Goal: Feedback & Contribution: Contribute content

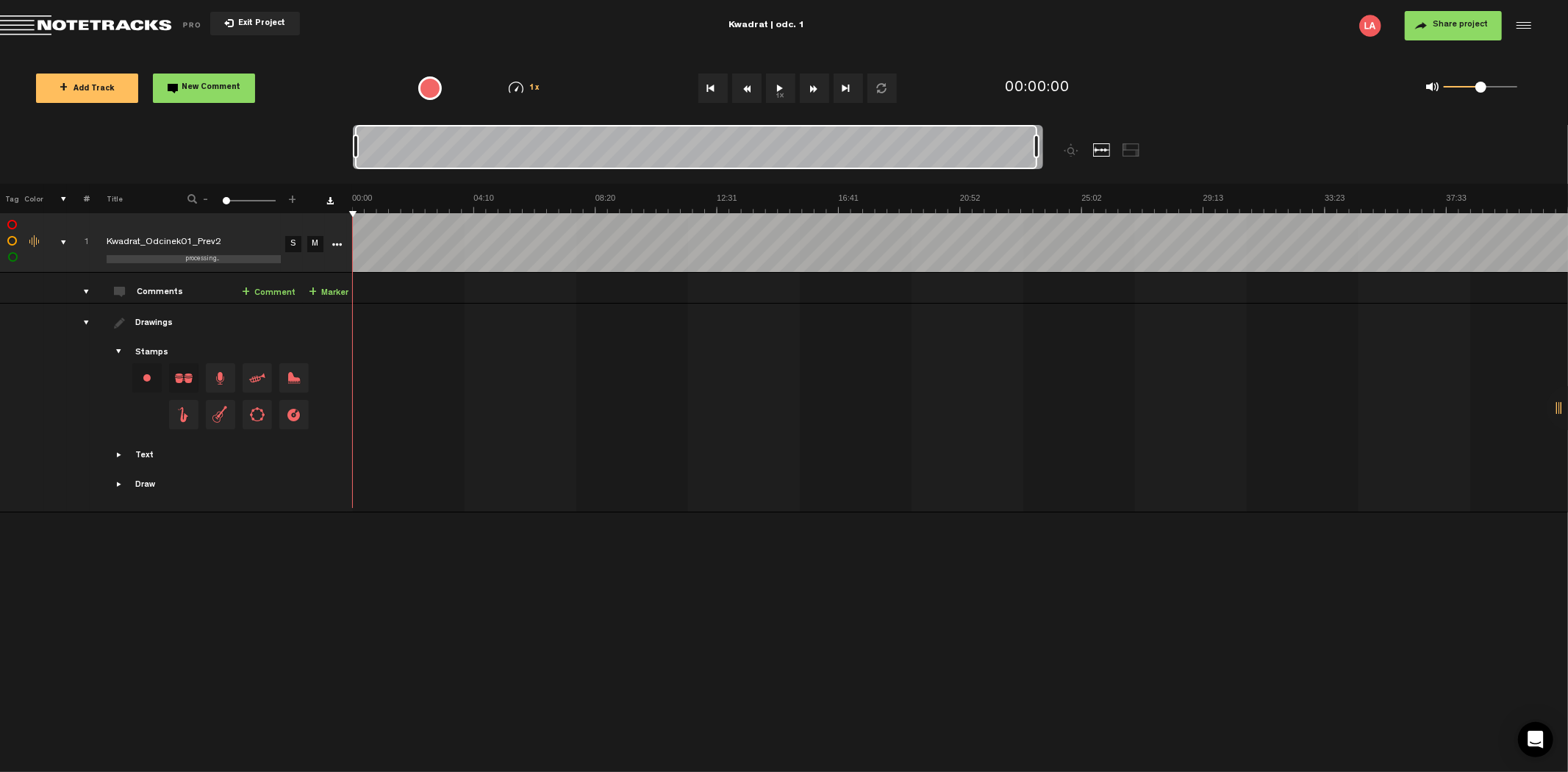
click at [774, 76] on button "1x" at bounding box center [780, 88] width 29 height 29
click at [773, 83] on button "1x" at bounding box center [780, 88] width 29 height 29
click at [775, 83] on button "1x" at bounding box center [780, 88] width 29 height 29
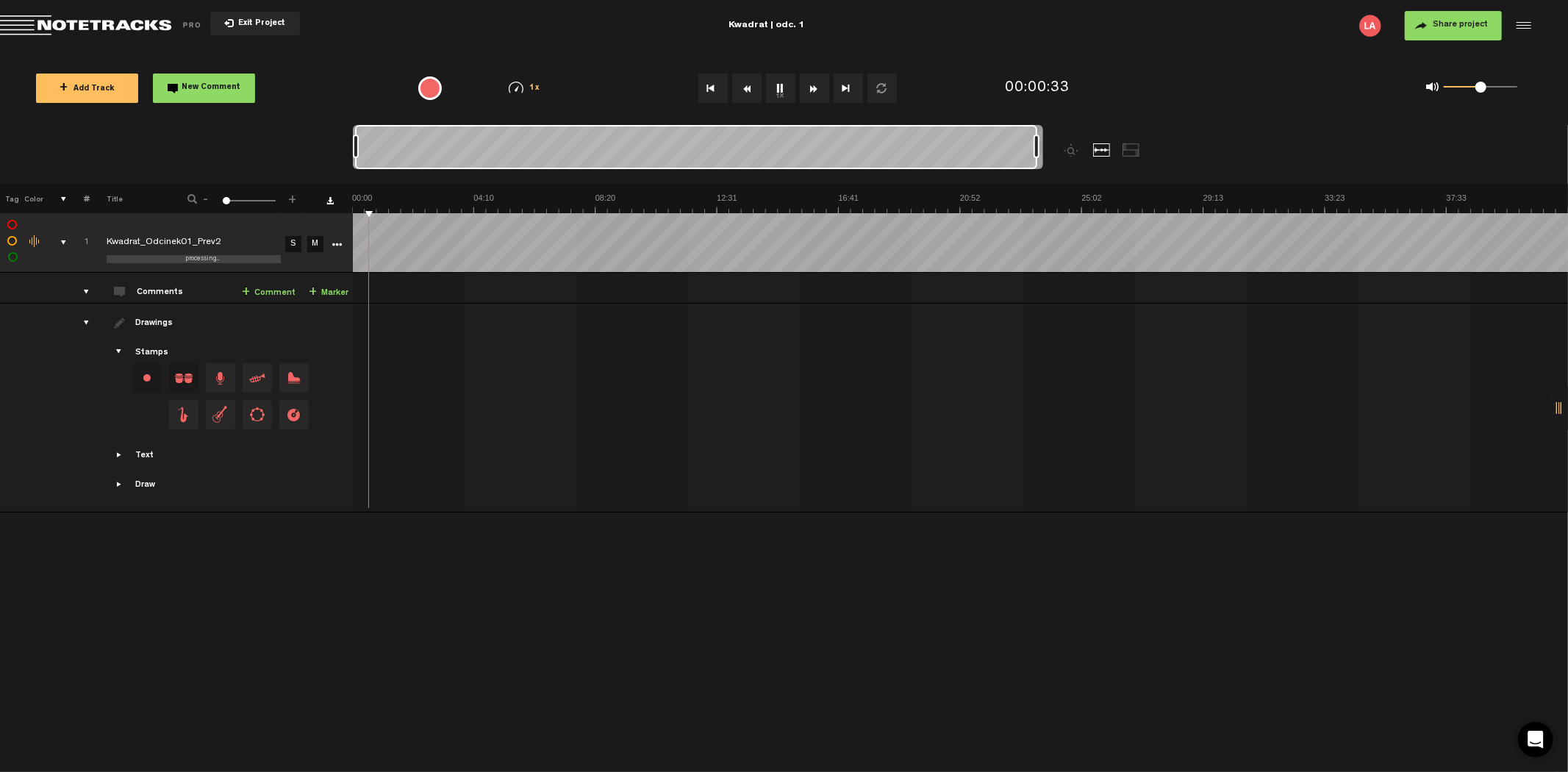
click at [1479, 89] on span at bounding box center [1481, 87] width 11 height 11
click at [1468, 89] on div "0 1 0.3" at bounding box center [1480, 87] width 74 height 3
click at [1464, 87] on span at bounding box center [1468, 87] width 11 height 11
click at [1461, 86] on span at bounding box center [1460, 87] width 11 height 11
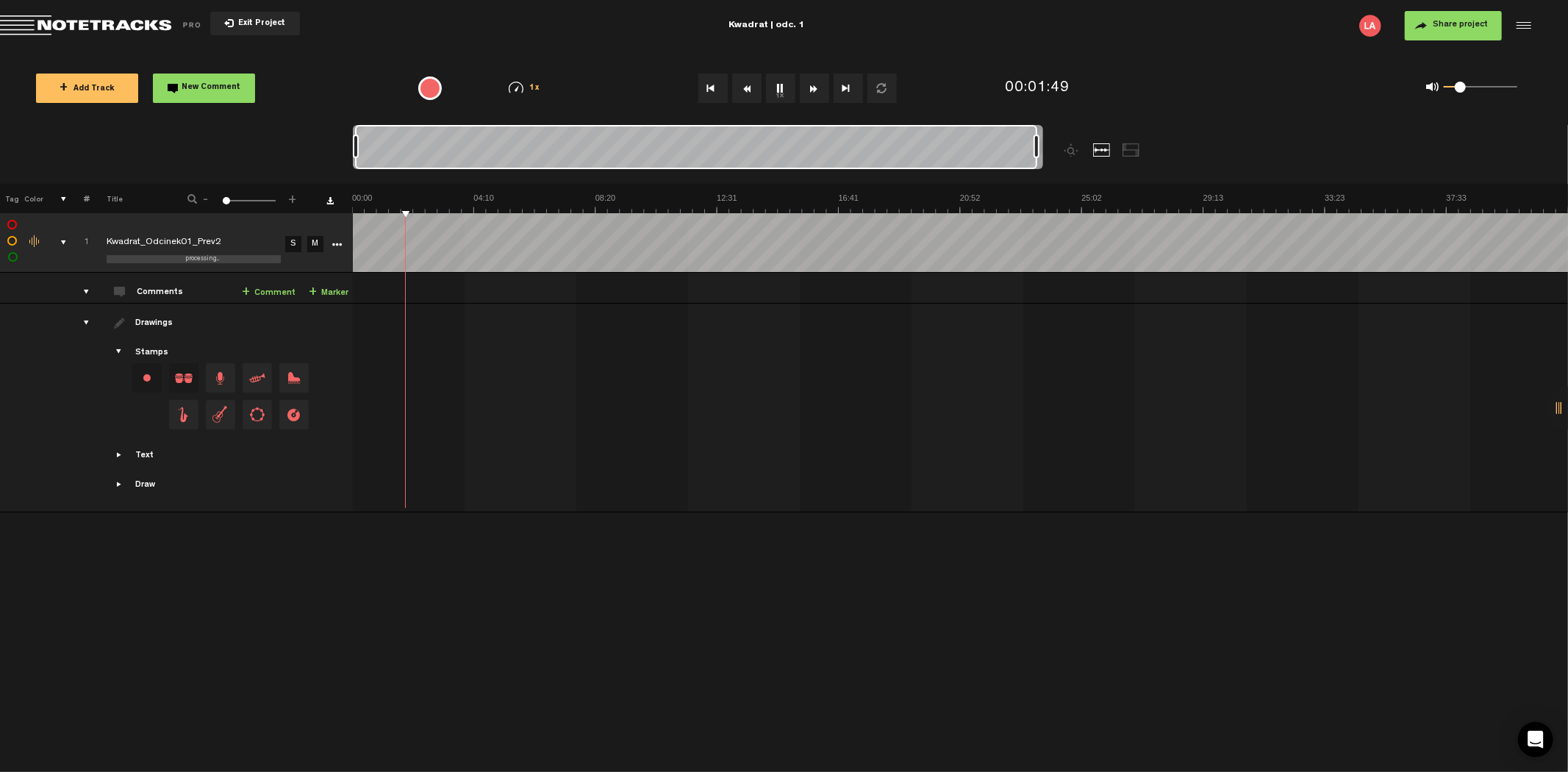
click at [746, 93] on button "Rewind" at bounding box center [746, 88] width 29 height 29
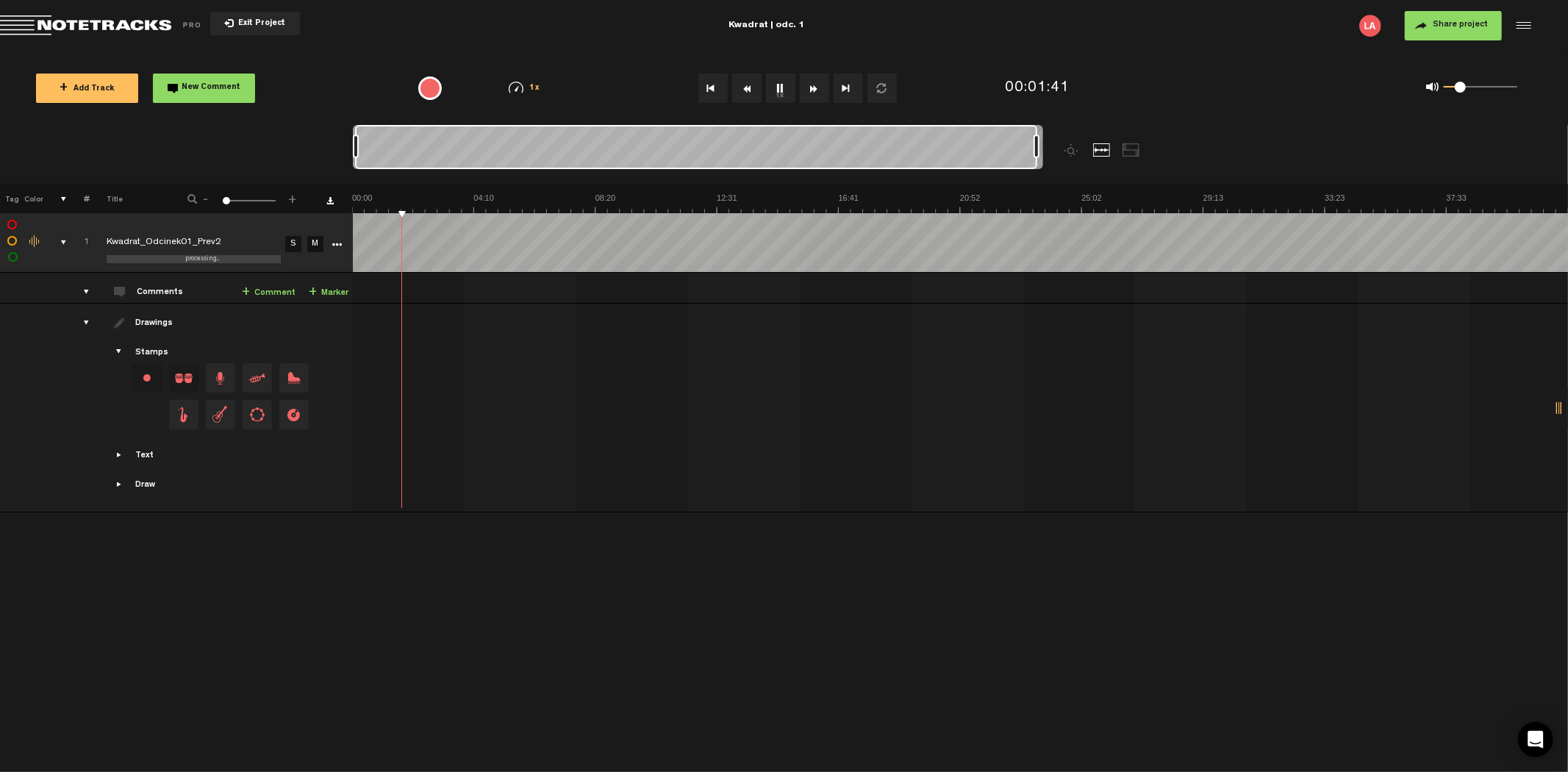
click at [746, 93] on button "Rewind" at bounding box center [746, 88] width 29 height 29
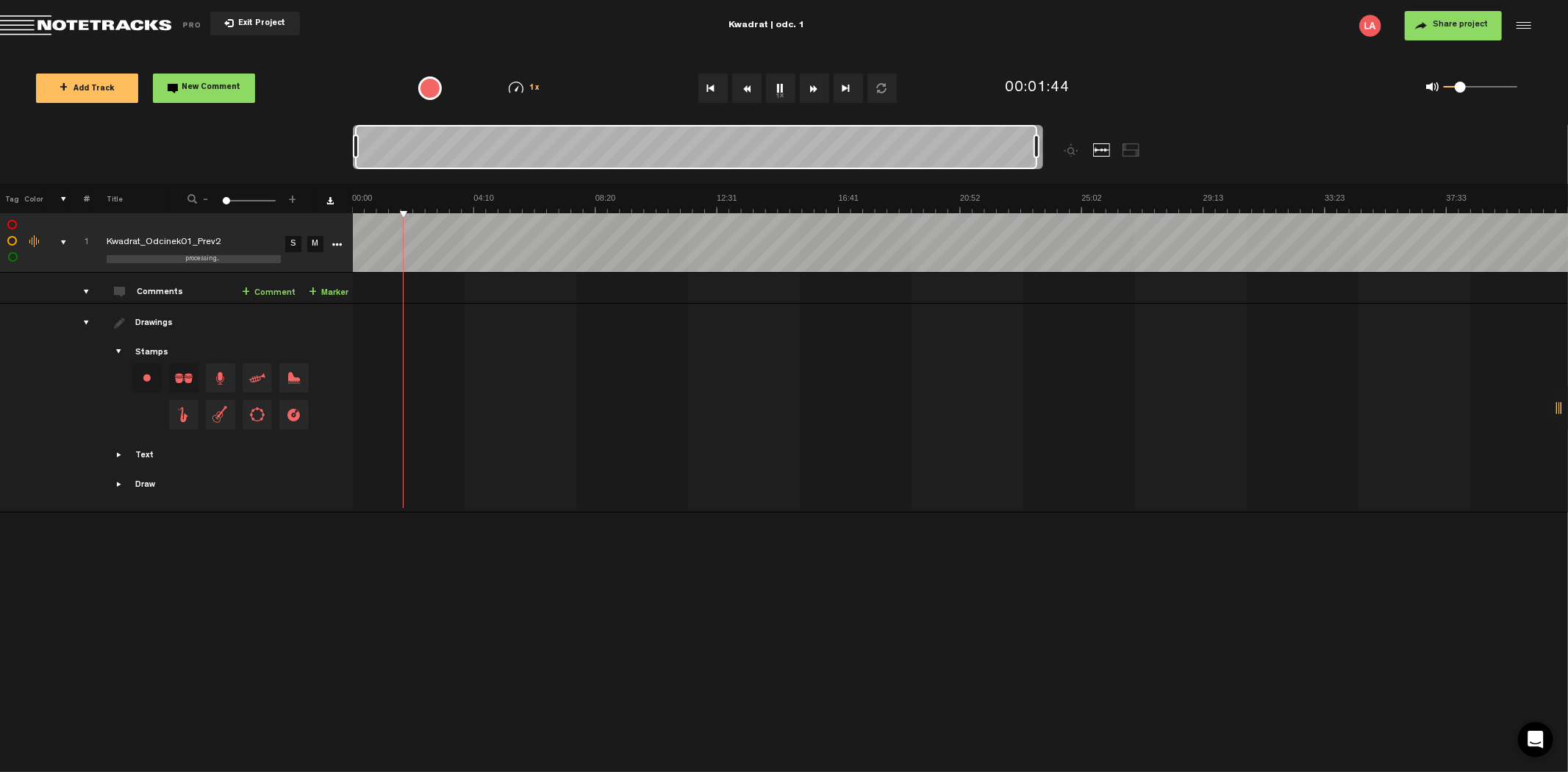
click at [746, 93] on button "Rewind" at bounding box center [746, 88] width 29 height 29
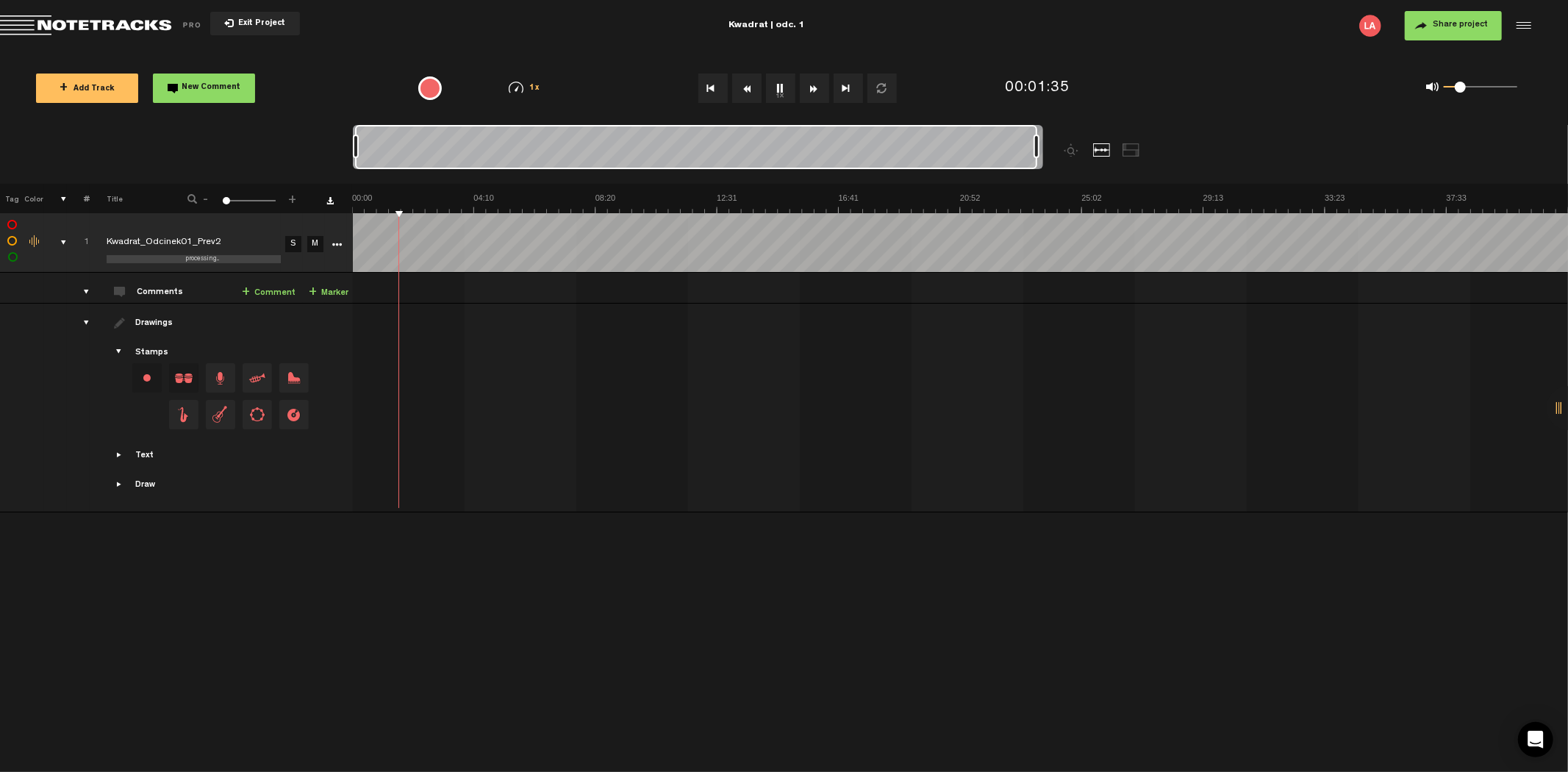
click at [746, 93] on button "Rewind" at bounding box center [746, 88] width 29 height 29
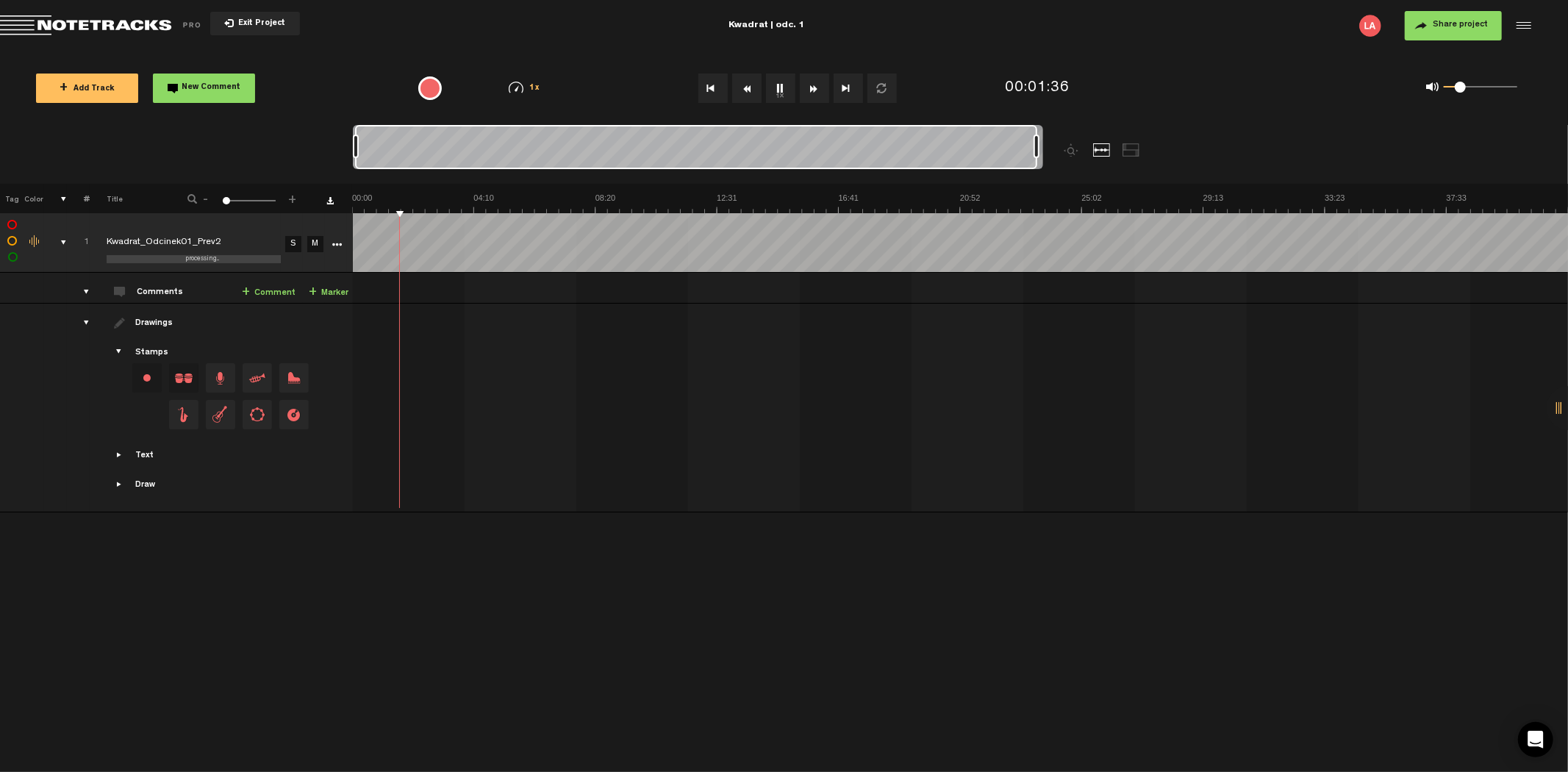
click at [746, 93] on button "Rewind" at bounding box center [746, 88] width 29 height 29
click at [260, 285] on link "+ Comment" at bounding box center [268, 292] width 54 height 17
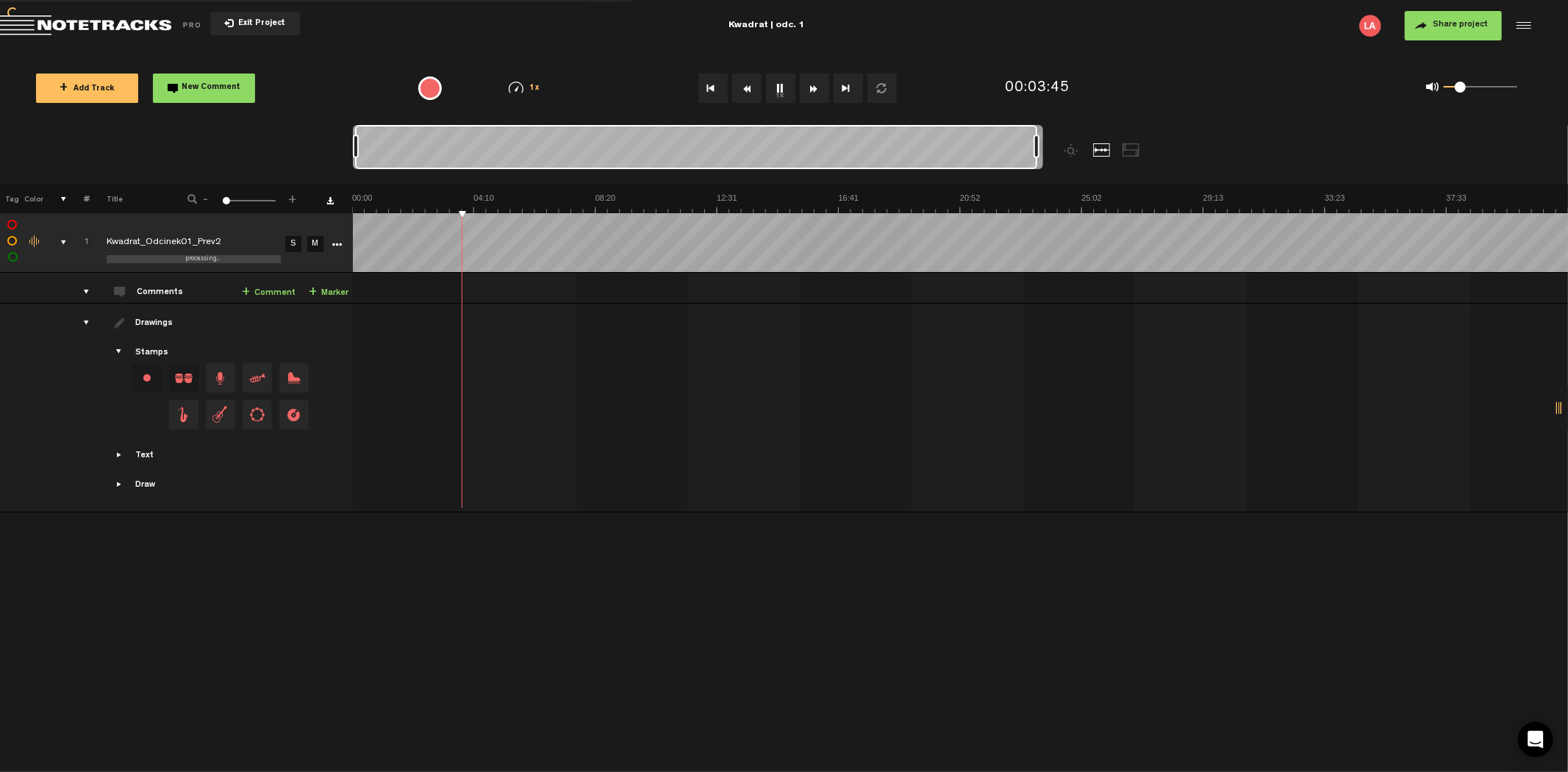
click at [277, 294] on link "+ Comment" at bounding box center [268, 292] width 54 height 17
click at [757, 87] on button "Rewind" at bounding box center [746, 88] width 29 height 29
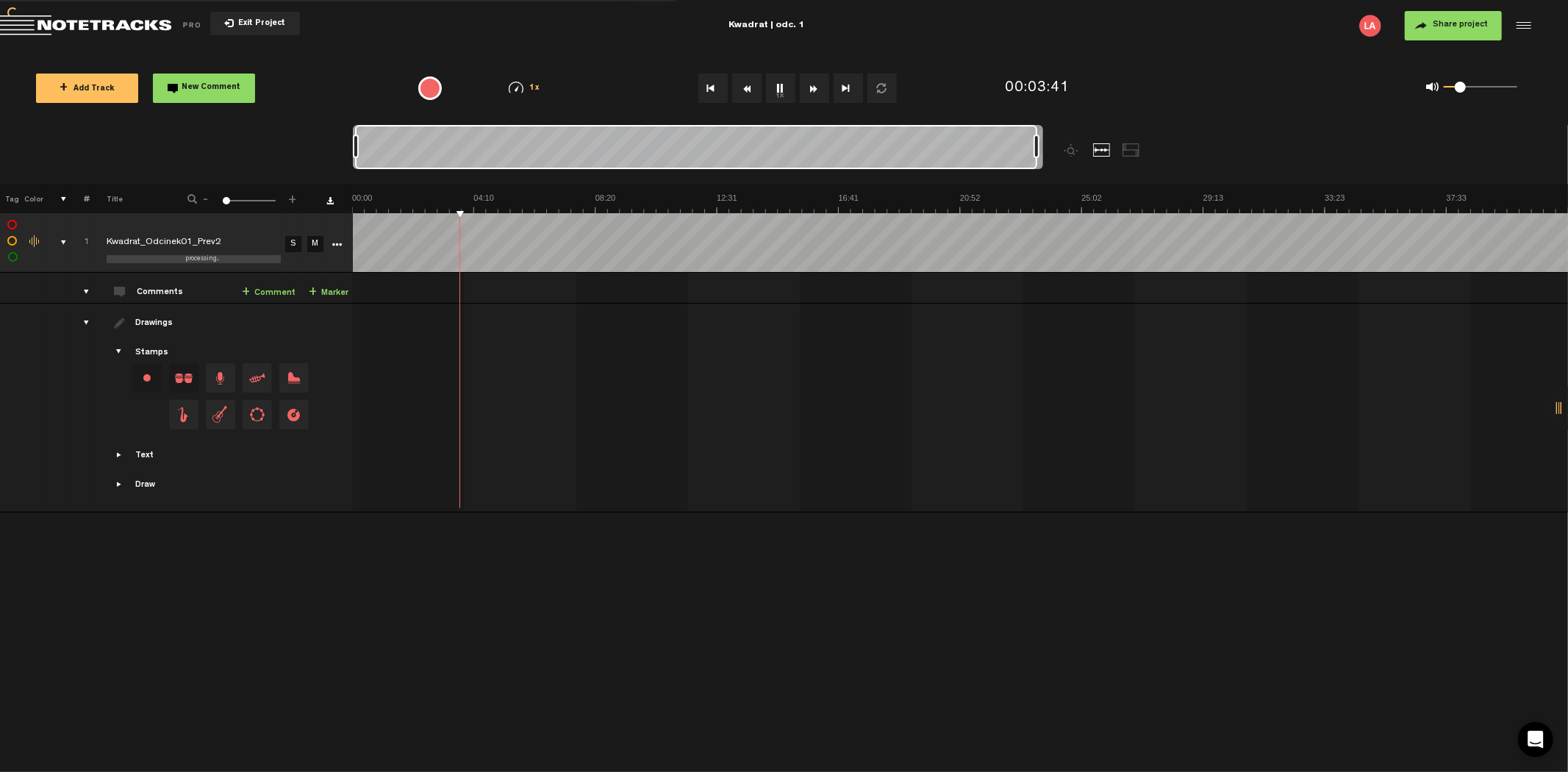
click at [757, 87] on button "Rewind" at bounding box center [746, 88] width 29 height 29
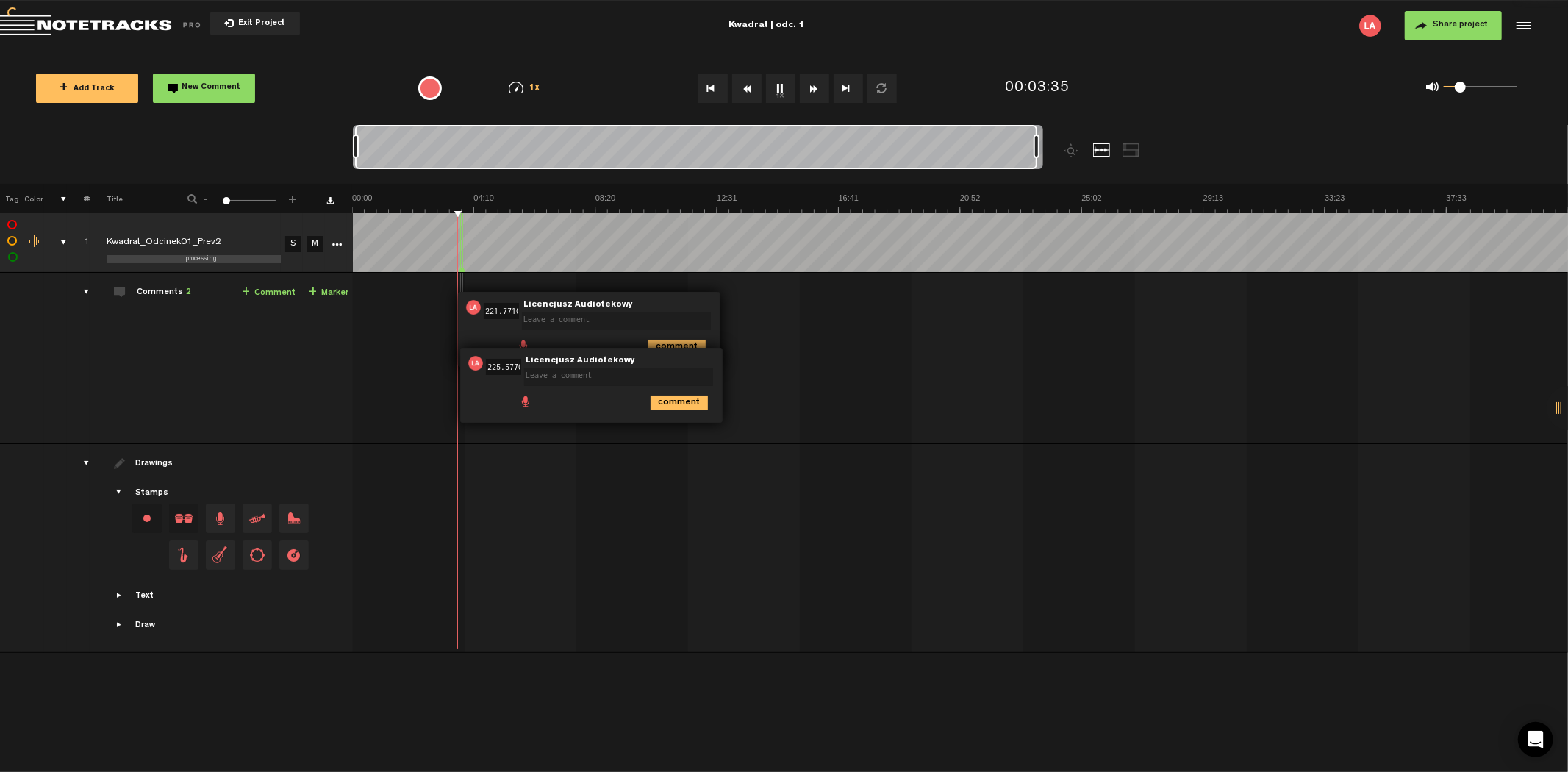
click at [757, 87] on button "Rewind" at bounding box center [746, 88] width 29 height 29
click at [552, 378] on textarea at bounding box center [618, 377] width 189 height 18
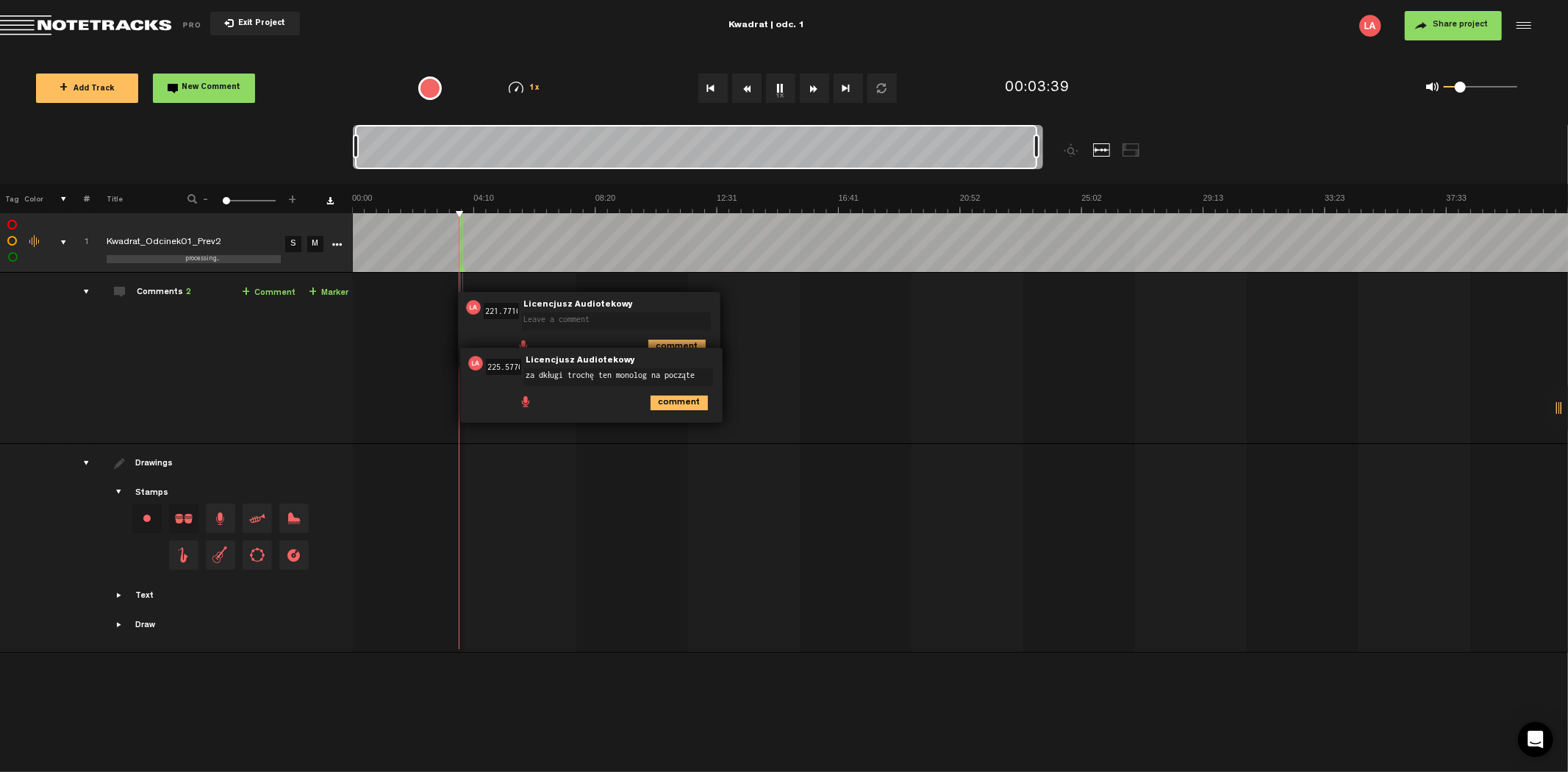
type textarea "za dkługi trochę ten monolog na początek"
click at [632, 319] on textarea at bounding box center [615, 321] width 189 height 18
click at [758, 311] on span "Delete comment" at bounding box center [759, 307] width 18 height 11
click at [760, 305] on span "Delete comment" at bounding box center [759, 307] width 18 height 11
click at [759, 310] on span "Delete comment" at bounding box center [759, 307] width 18 height 11
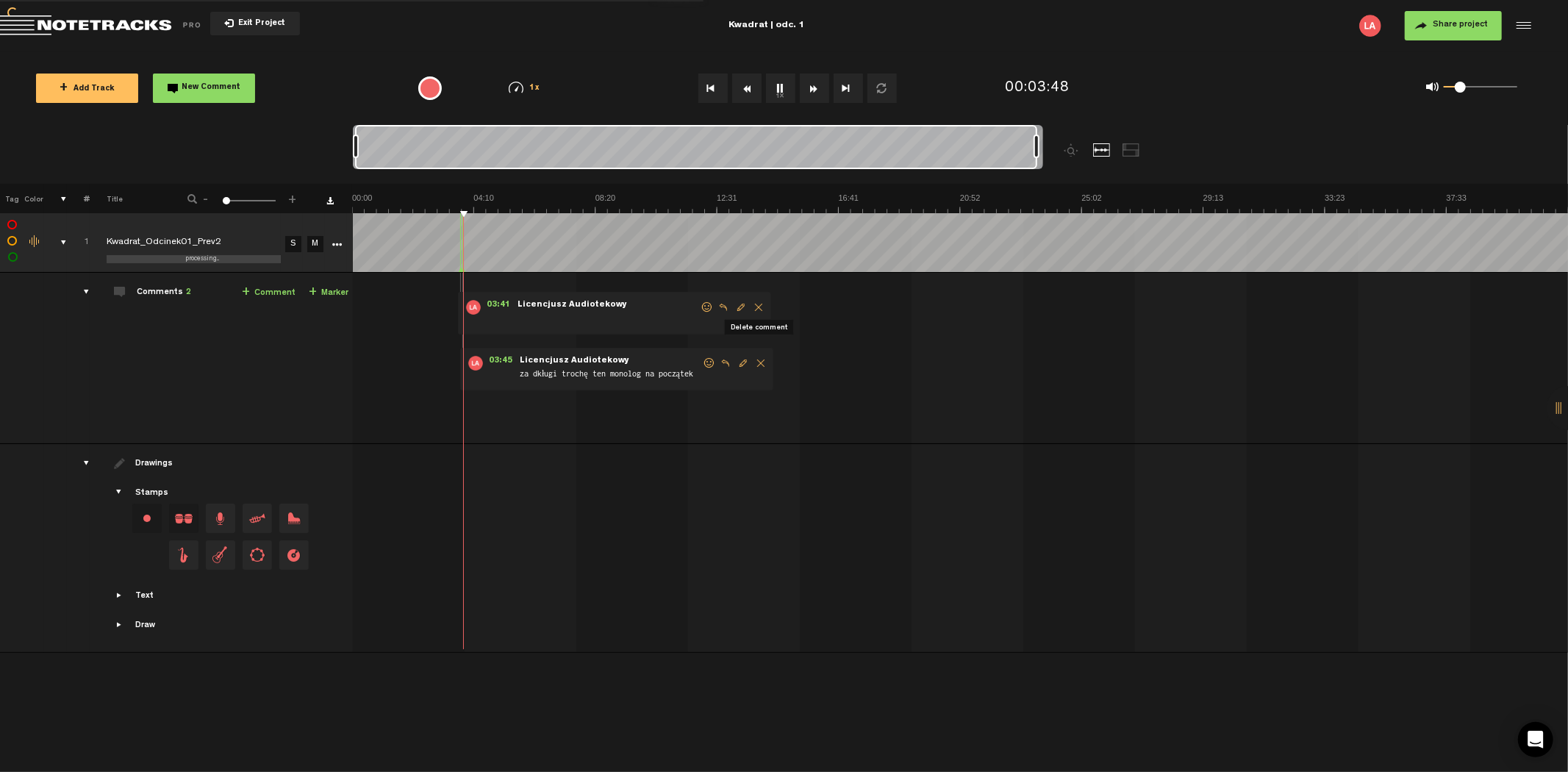
click at [759, 310] on span "Delete comment" at bounding box center [759, 307] width 18 height 11
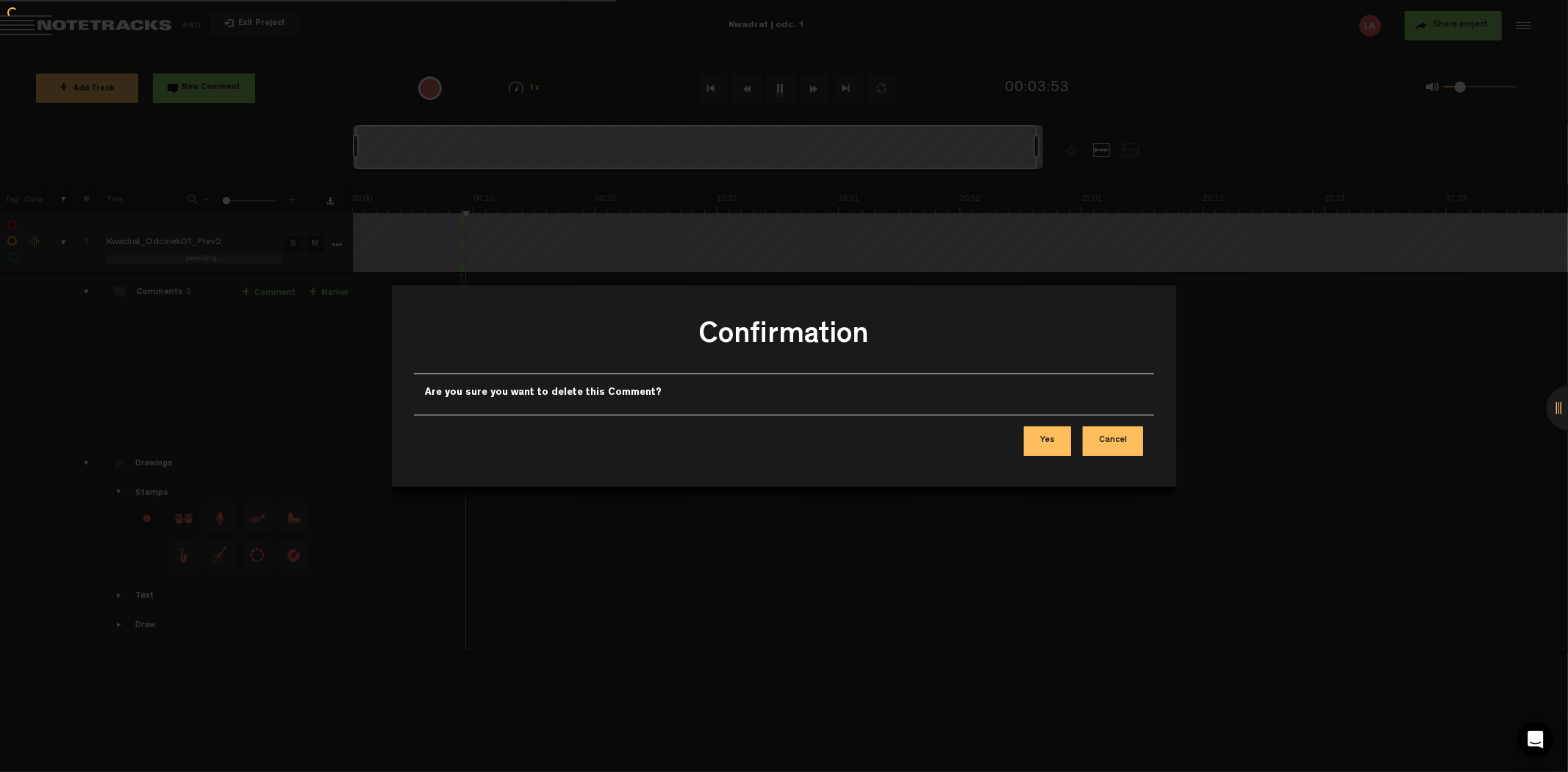
click at [1064, 436] on button "Yes" at bounding box center [1047, 441] width 47 height 29
click at [1047, 439] on button "Yes" at bounding box center [1047, 441] width 47 height 29
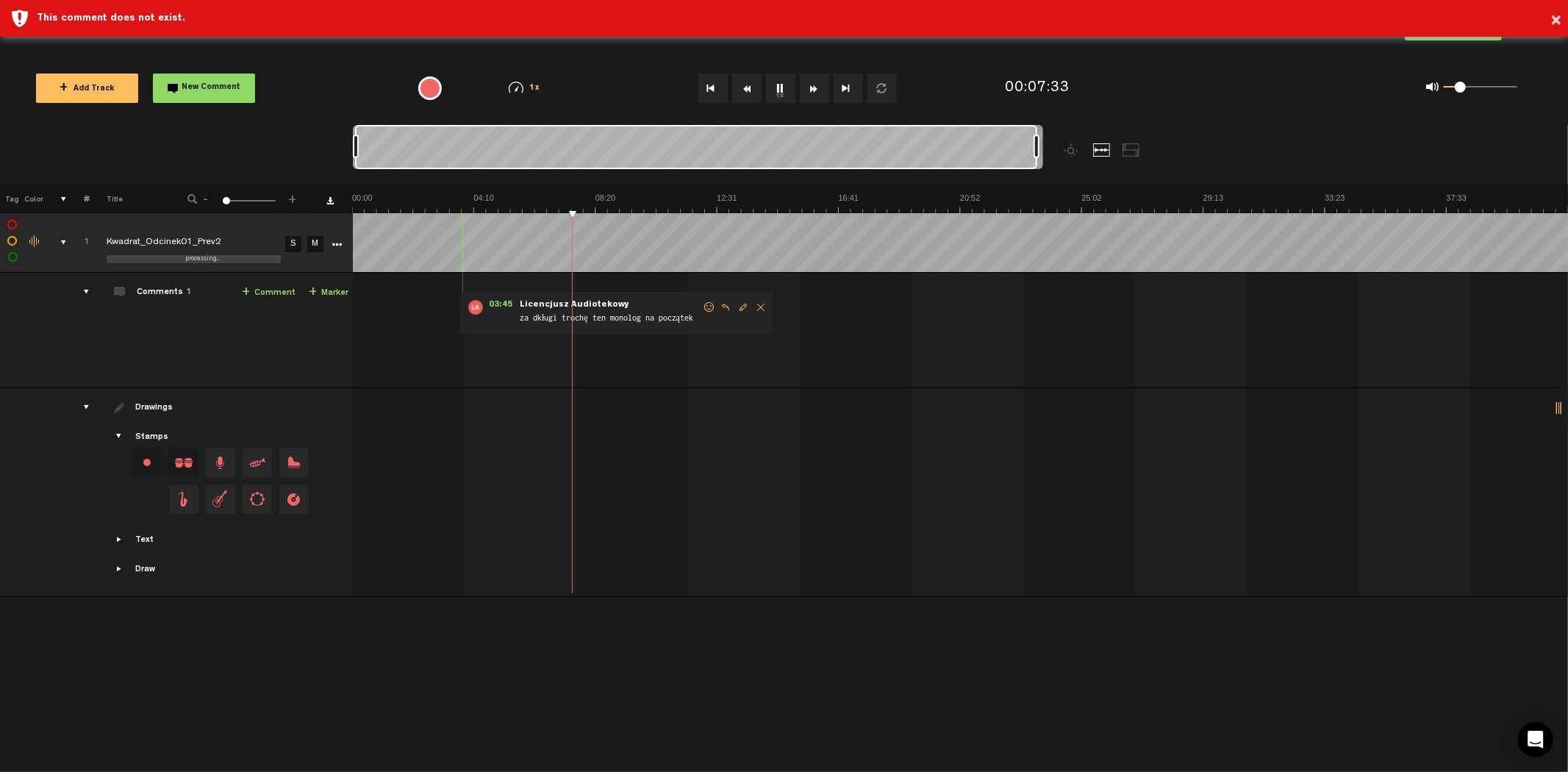
click at [752, 83] on button "Rewind" at bounding box center [746, 88] width 29 height 29
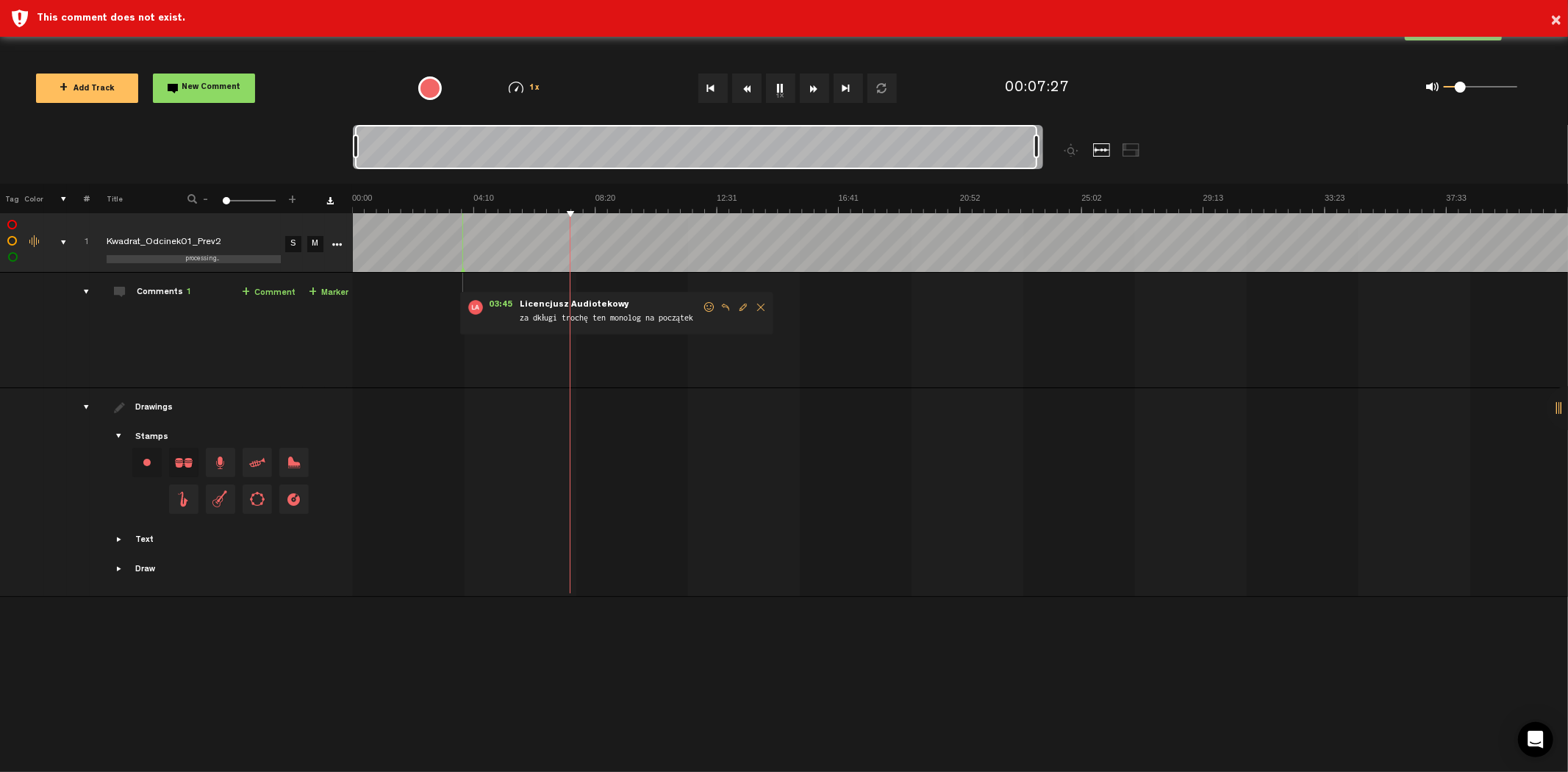
click at [752, 83] on button "Rewind" at bounding box center [746, 88] width 29 height 29
click at [273, 290] on link "+ Comment" at bounding box center [268, 292] width 54 height 17
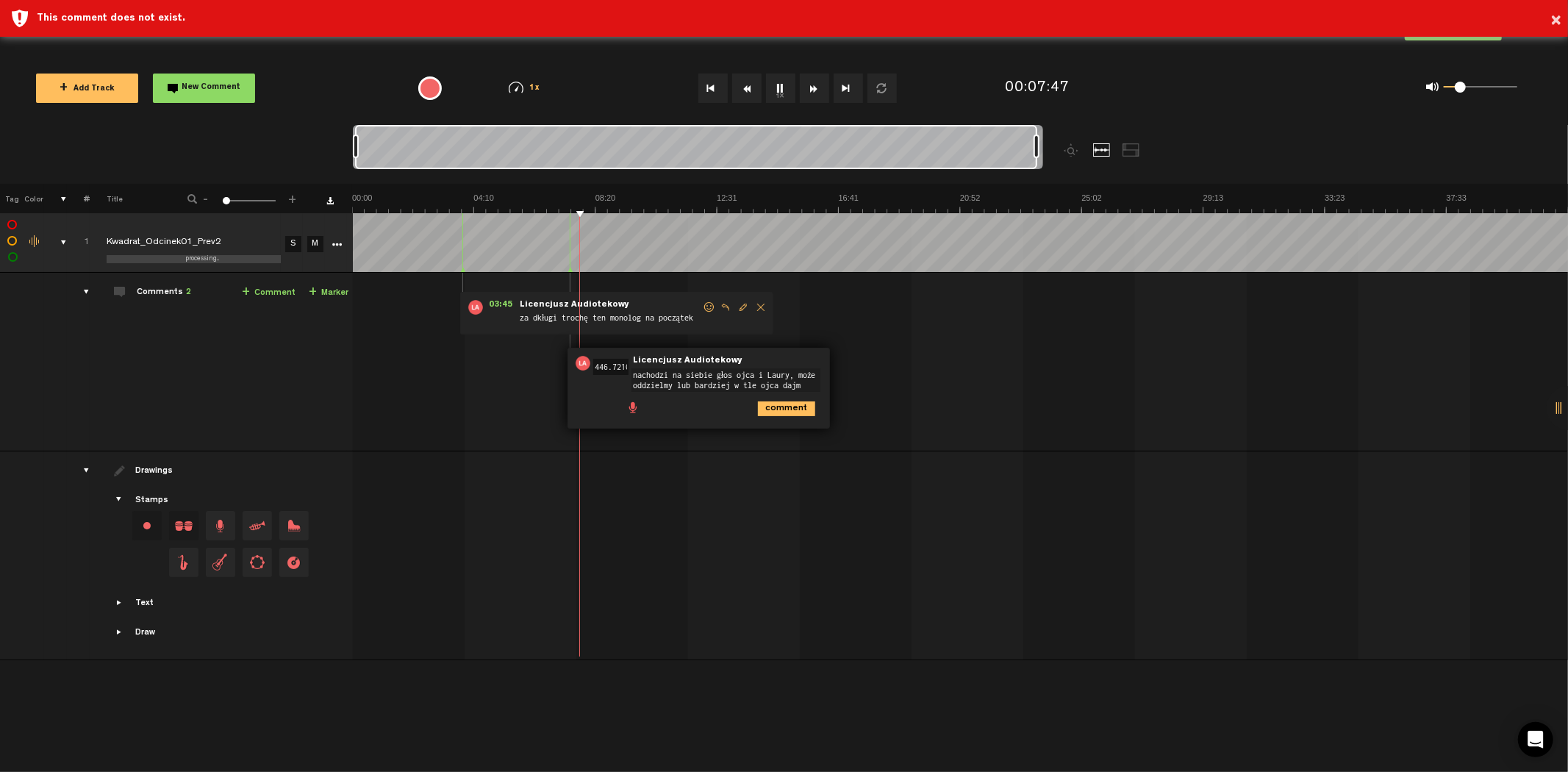
type textarea "nachodzi na siebie głos ojca i Laury, może oddzielmy lub bardziej w tle ojca da…"
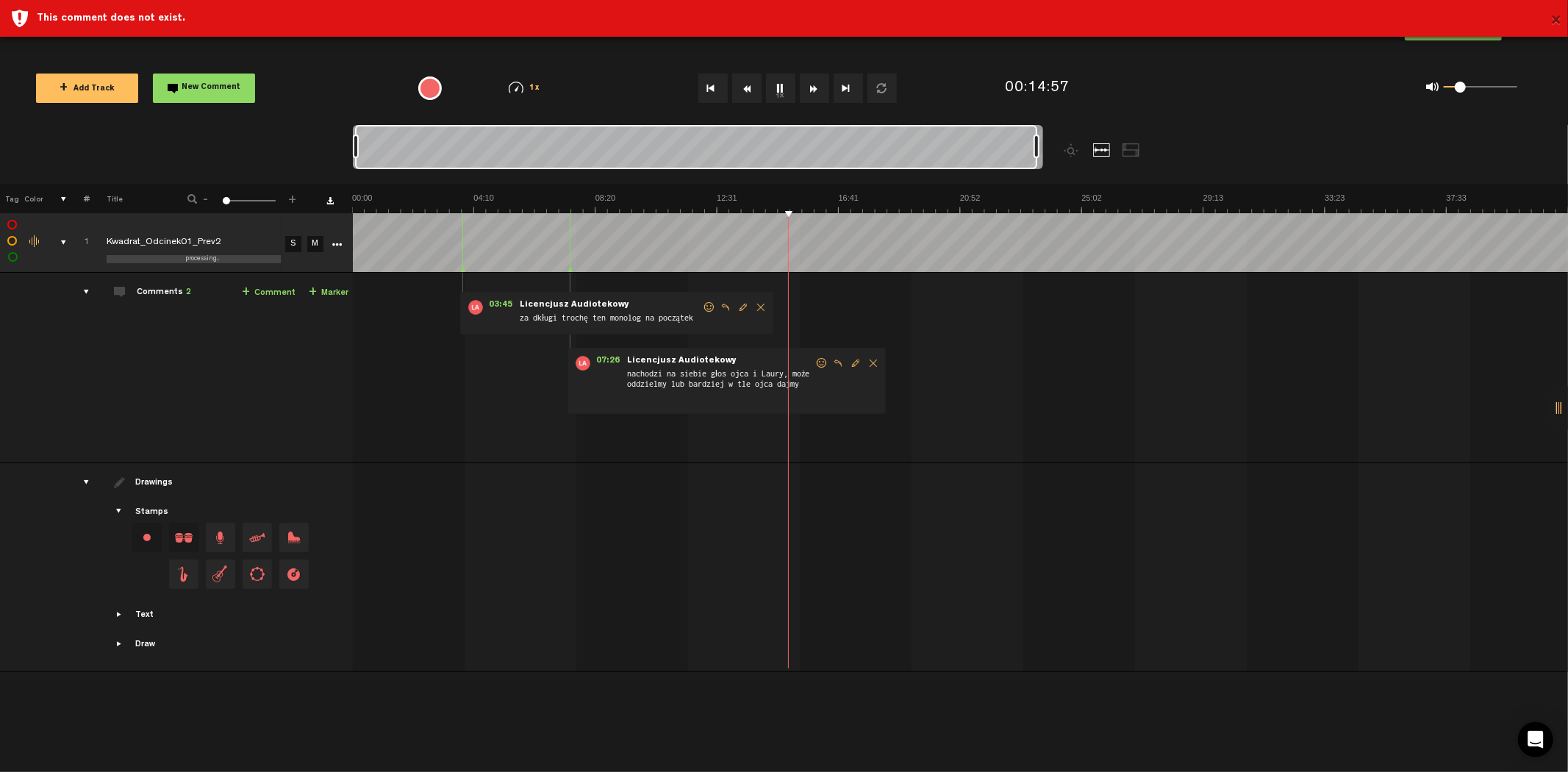
click at [1560, 18] on button "×" at bounding box center [1556, 21] width 11 height 29
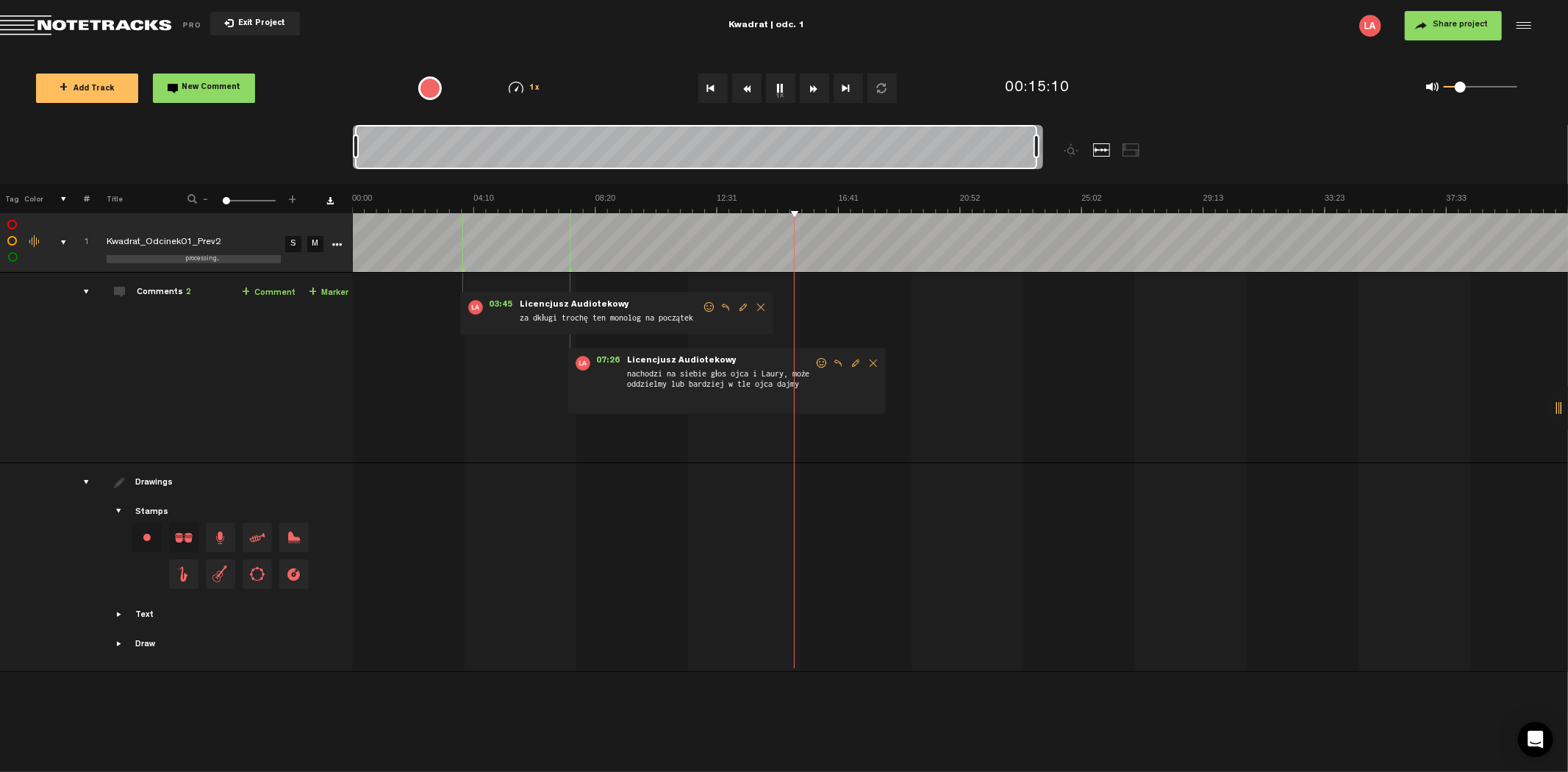
click at [270, 291] on link "+ Comment" at bounding box center [268, 292] width 54 height 17
type textarea "n"
type textarea "nierówne brzmienie głosów"
click at [751, 88] on button "Rewind" at bounding box center [746, 88] width 29 height 29
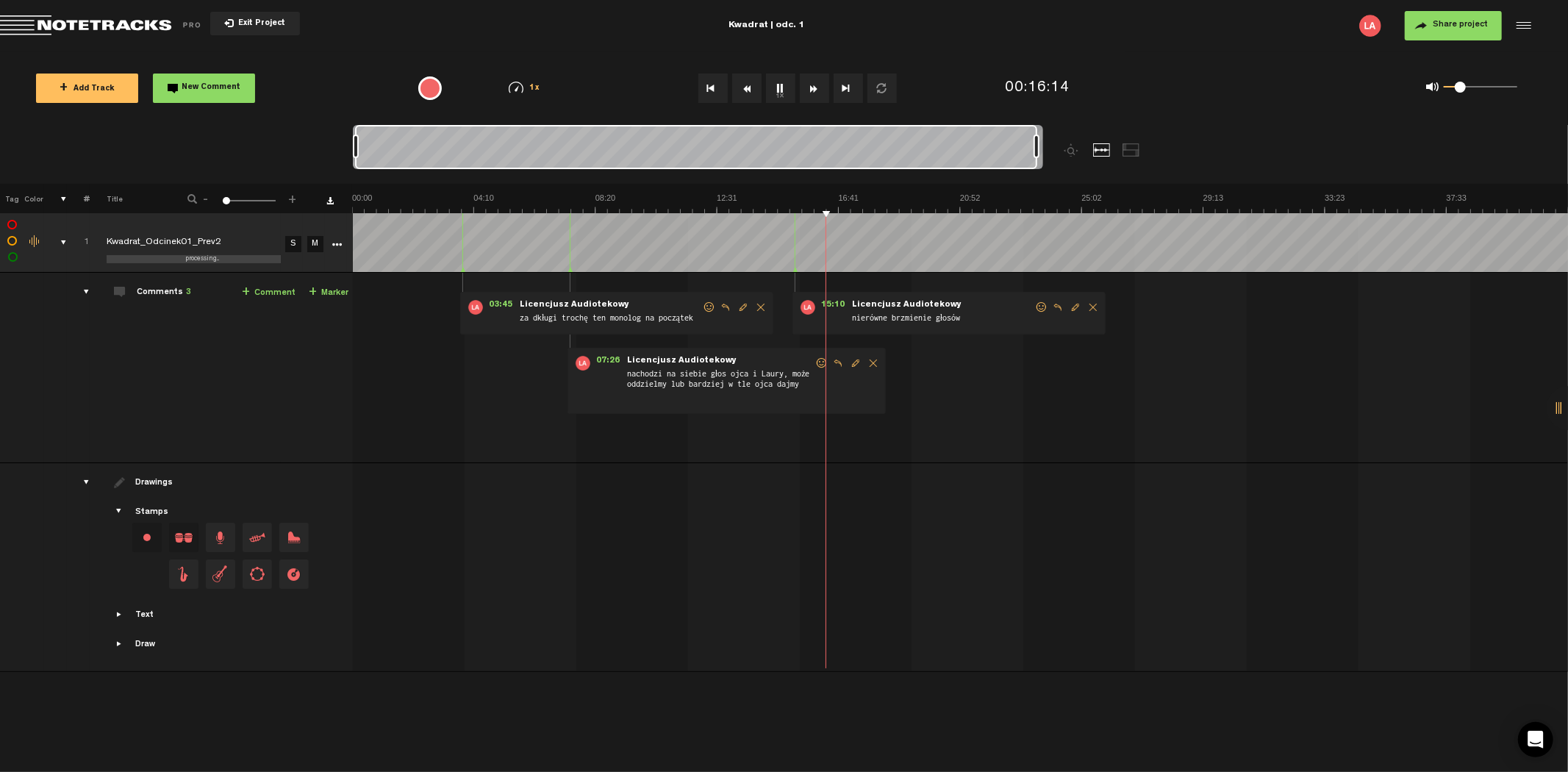
click at [751, 88] on button "Rewind" at bounding box center [746, 88] width 29 height 29
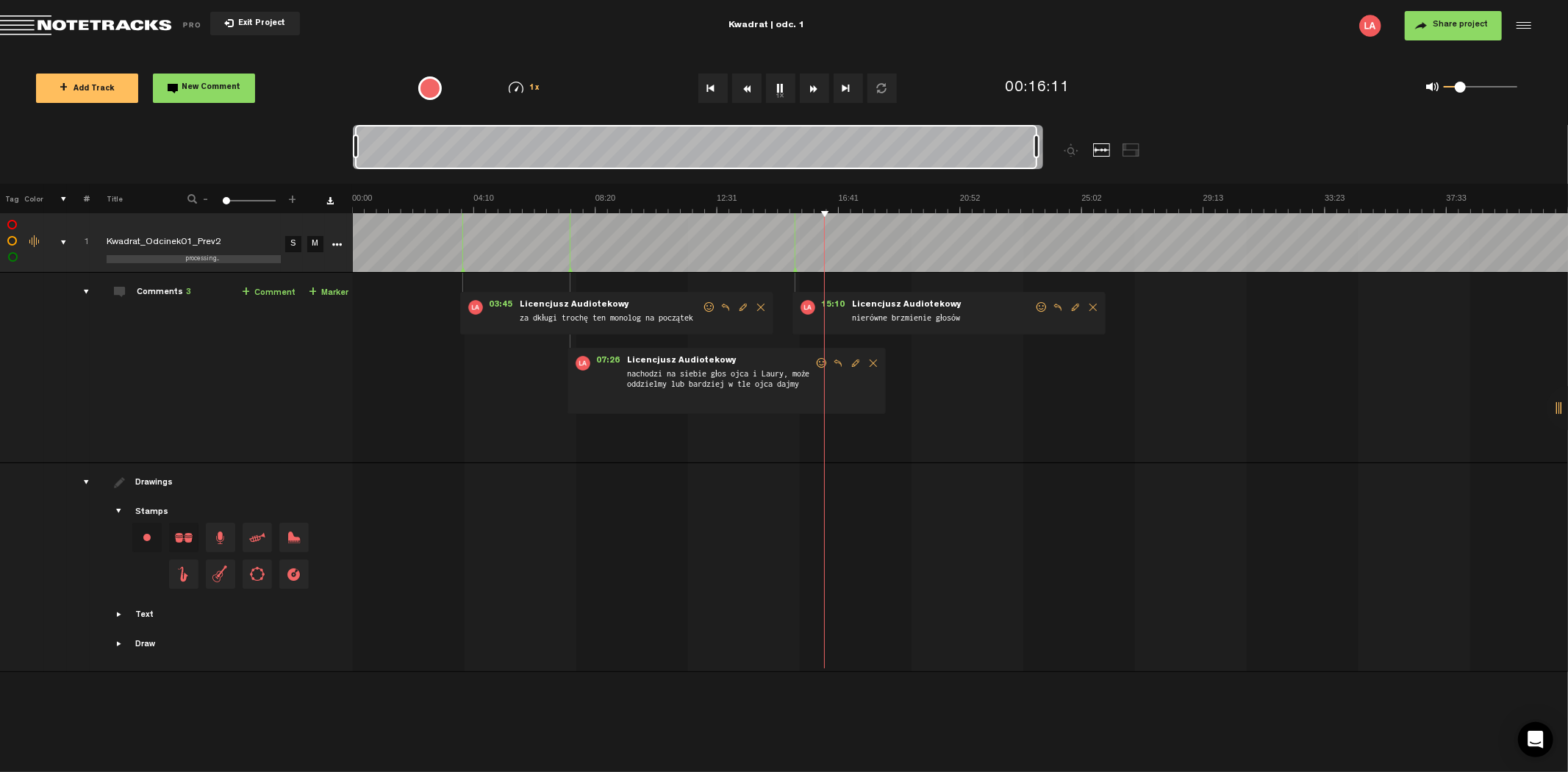
click at [751, 88] on button "Rewind" at bounding box center [746, 88] width 29 height 29
click at [270, 296] on link "+ Comment" at bounding box center [268, 292] width 54 height 17
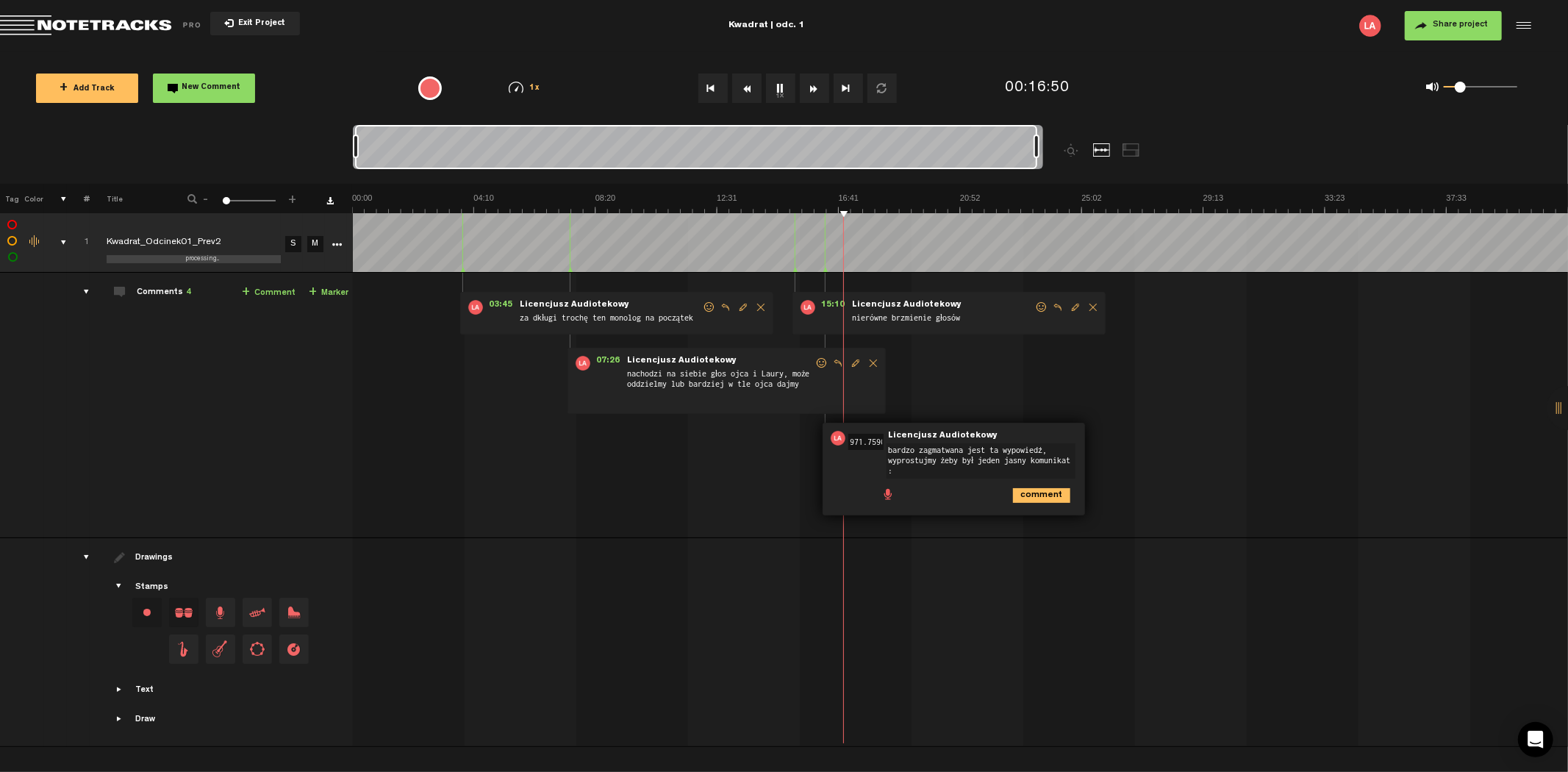
type textarea "bardzo zagmatwana jest ta wypowiedź, wyprostujmy żeby był jeden jasny komunikat…"
click at [748, 86] on button "Rewind" at bounding box center [746, 88] width 29 height 29
click at [751, 85] on button "Rewind" at bounding box center [746, 88] width 29 height 29
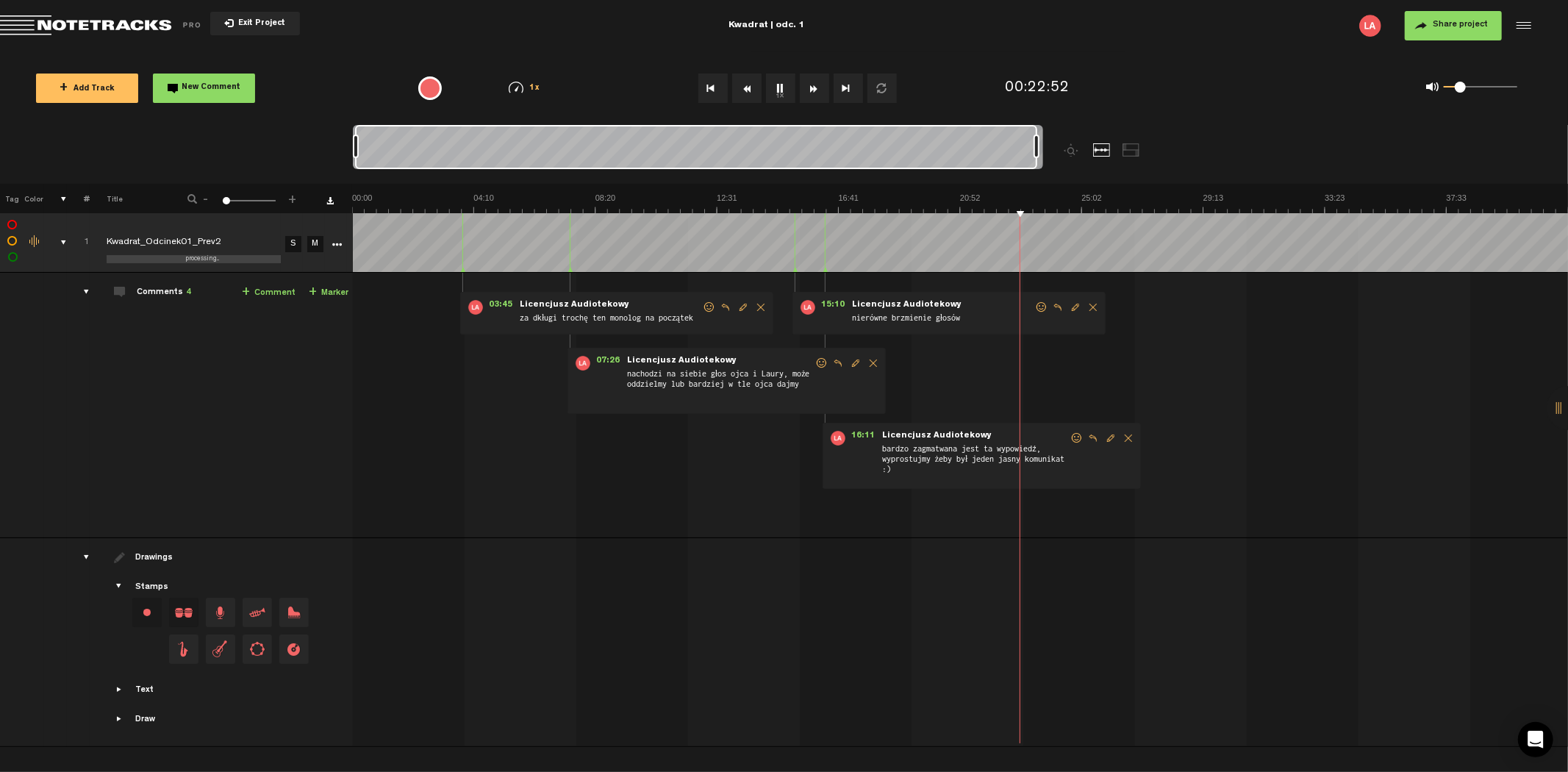
click at [751, 85] on button "Rewind" at bounding box center [746, 88] width 29 height 29
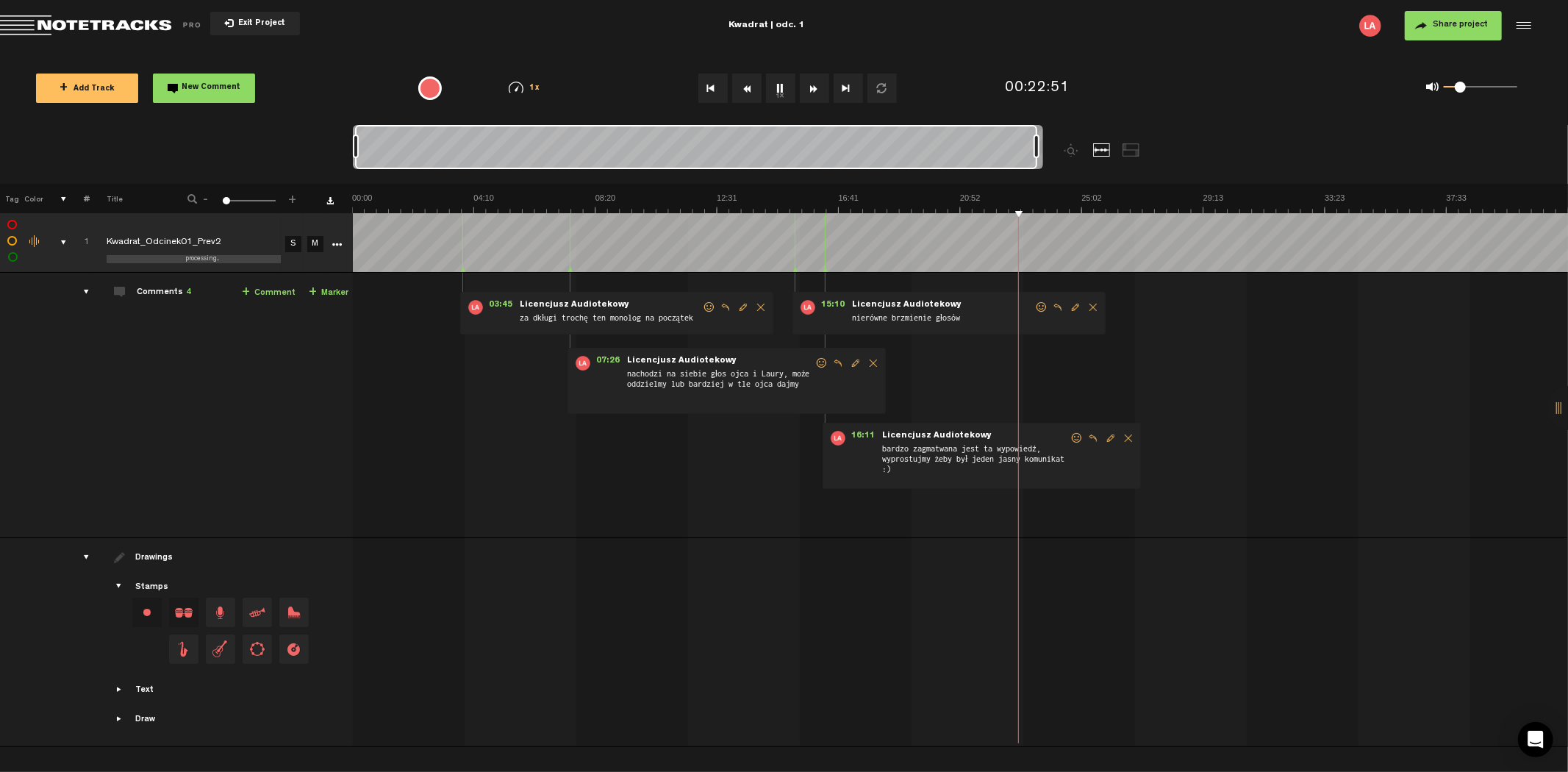
click at [751, 85] on button "Rewind" at bounding box center [746, 88] width 29 height 29
click at [281, 289] on link "+ Comment" at bounding box center [268, 292] width 54 height 17
type textarea "u"
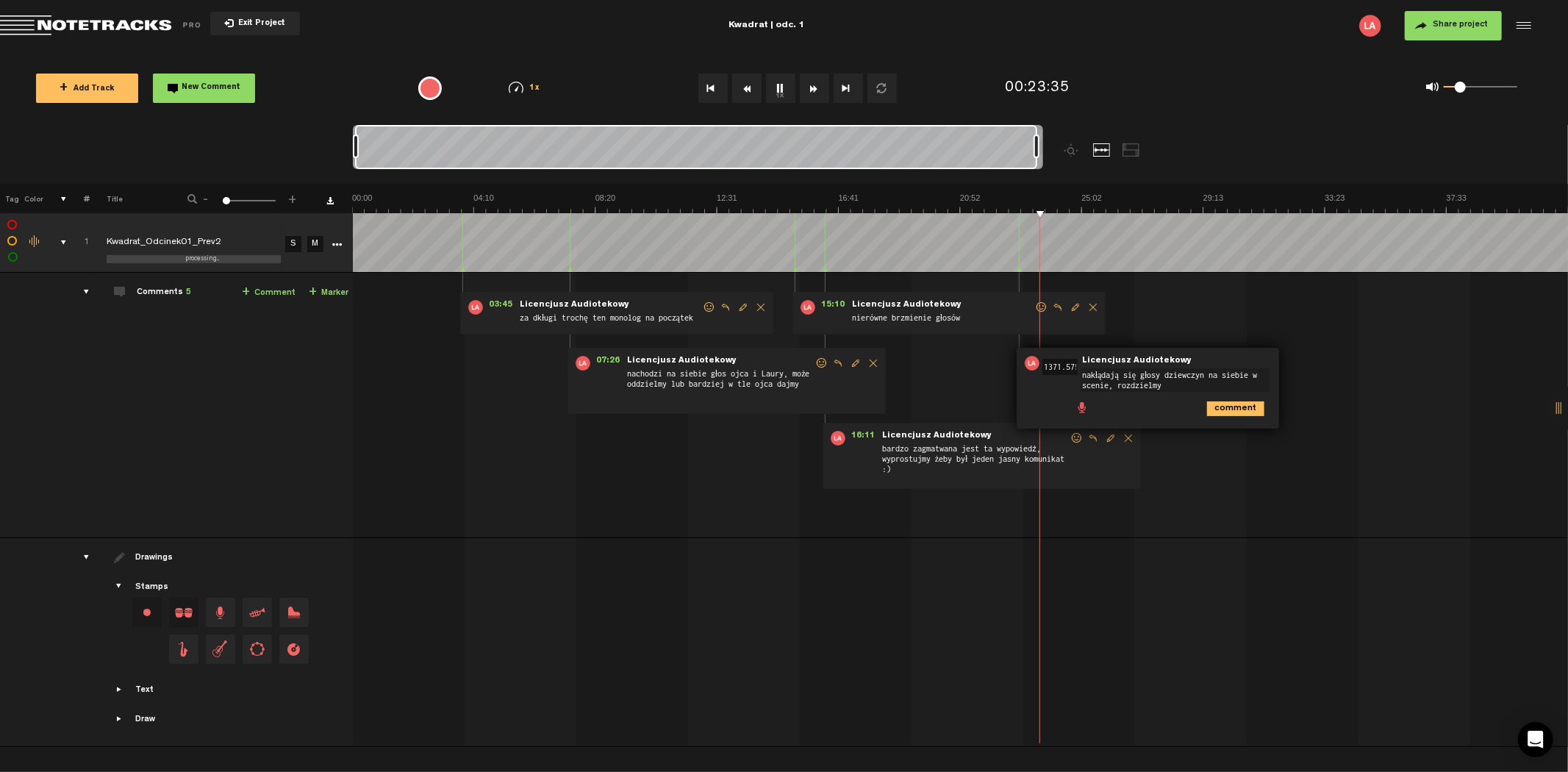
type textarea "nakłądają się głosy dziewczyn na siebie w scenie, rozdzielmy"
click at [751, 97] on button "Rewind" at bounding box center [746, 88] width 29 height 29
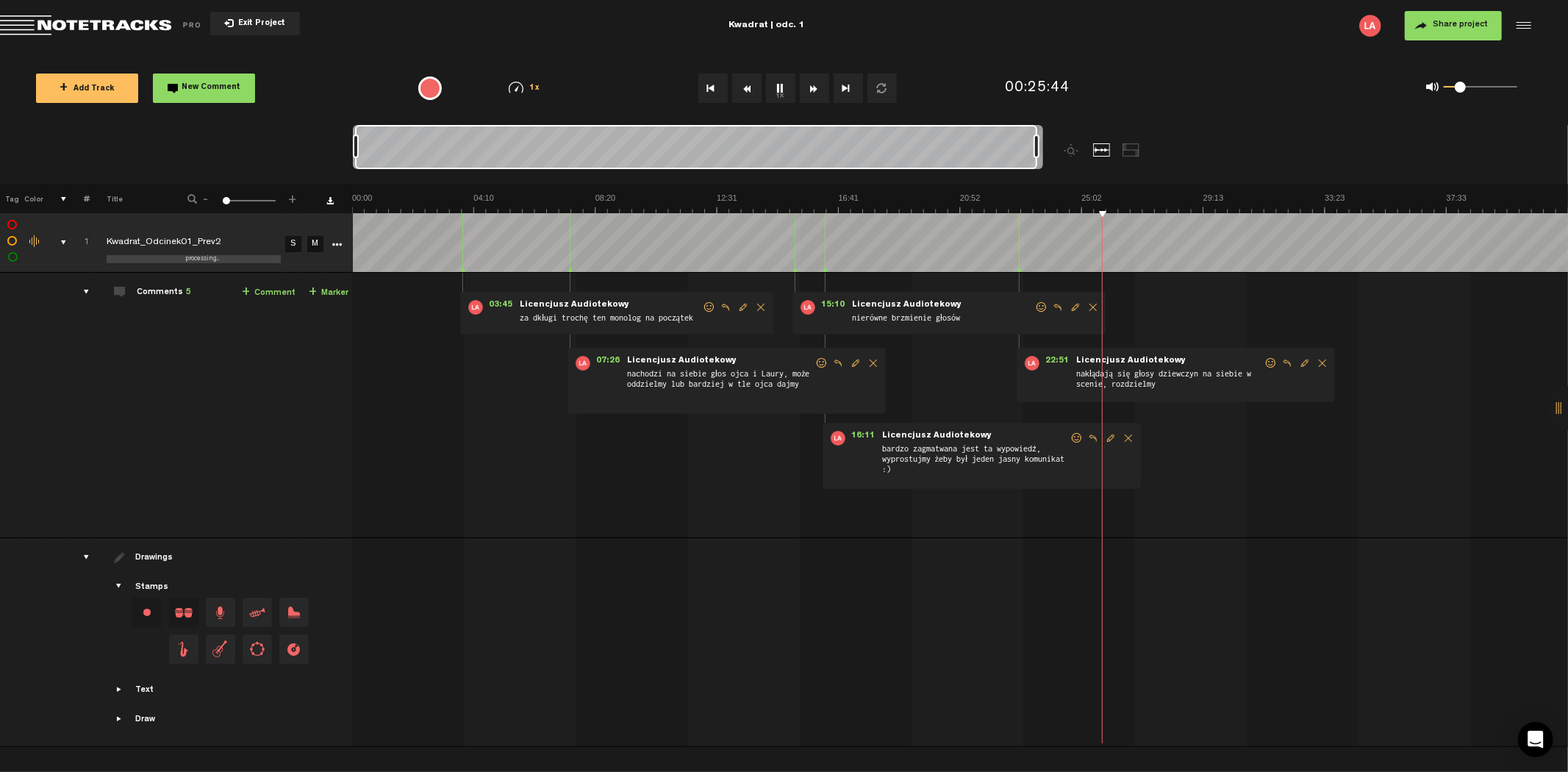
click at [751, 97] on button "Rewind" at bounding box center [746, 88] width 29 height 29
click at [281, 290] on link "+ Comment" at bounding box center [268, 292] width 54 height 17
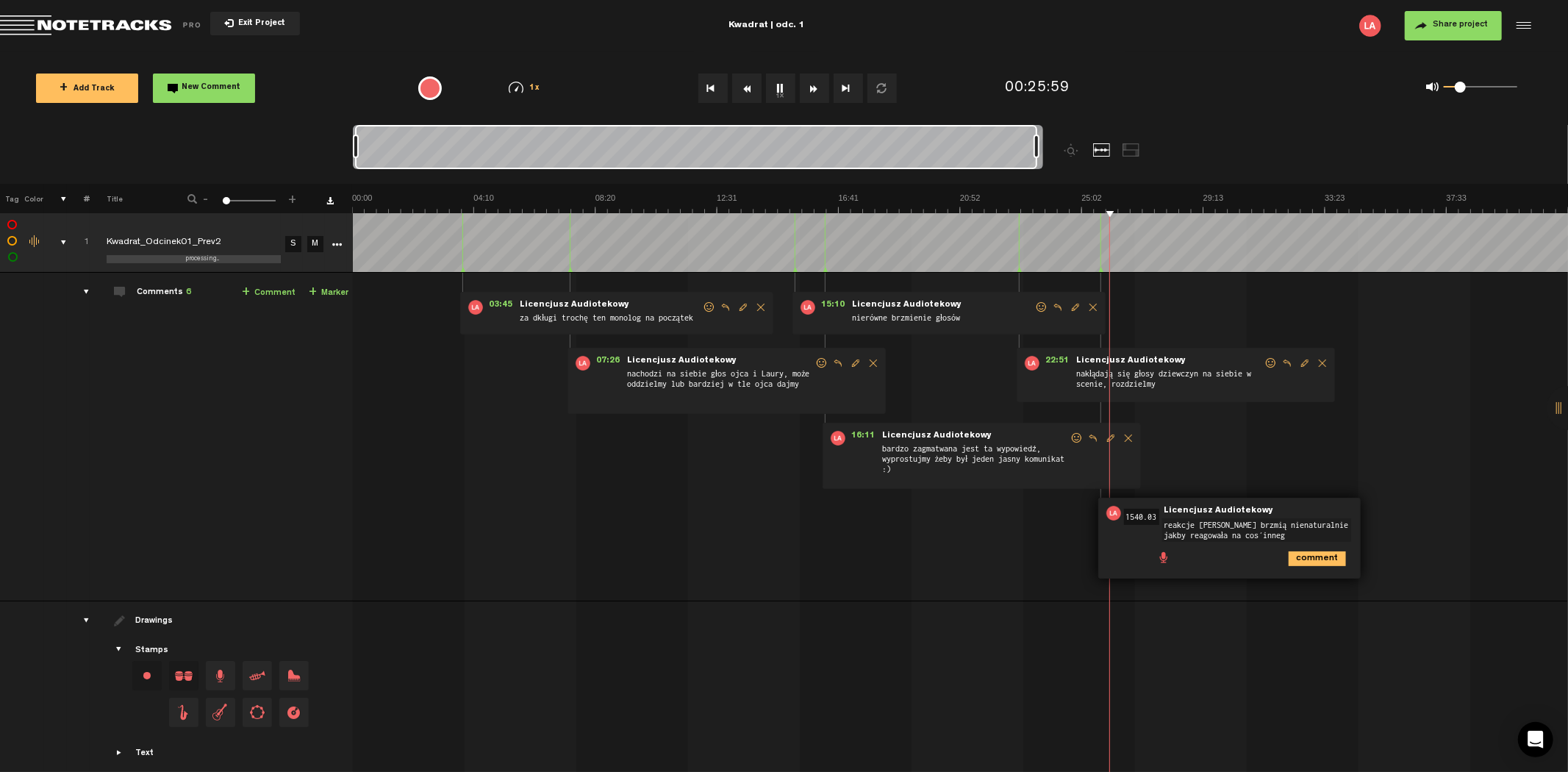
type textarea "reakcje [PERSON_NAME] brzmią nienaturalnie jakby reagowała na coś innego"
click at [748, 83] on button "Rewind" at bounding box center [746, 88] width 29 height 29
click at [270, 295] on link "+ Comment" at bounding box center [268, 292] width 54 height 17
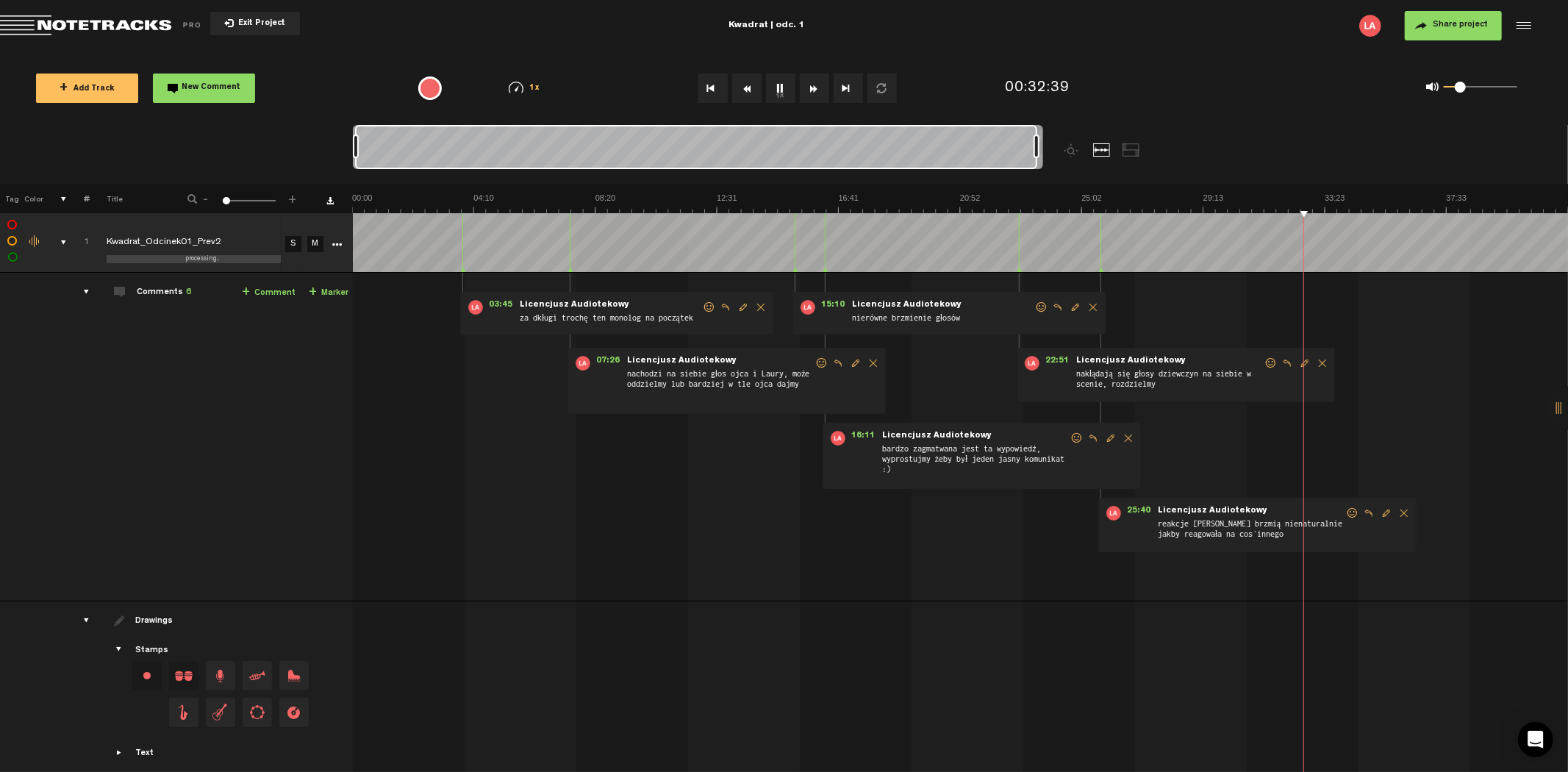
scroll to position [0, 30]
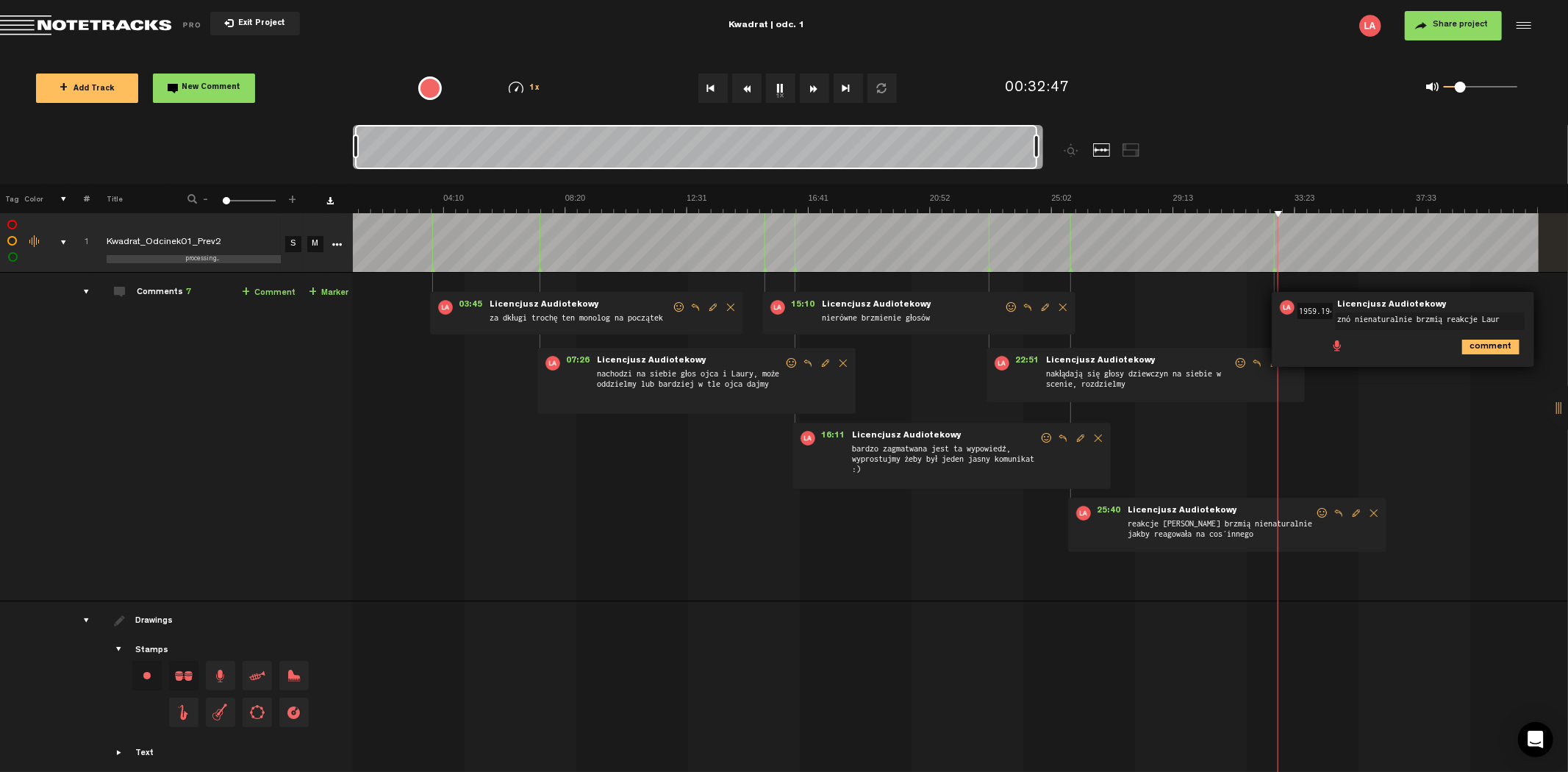
type textarea "znó nienaturalnie brzmią reakcje [PERSON_NAME]"
click at [744, 76] on button "Rewind" at bounding box center [746, 88] width 29 height 29
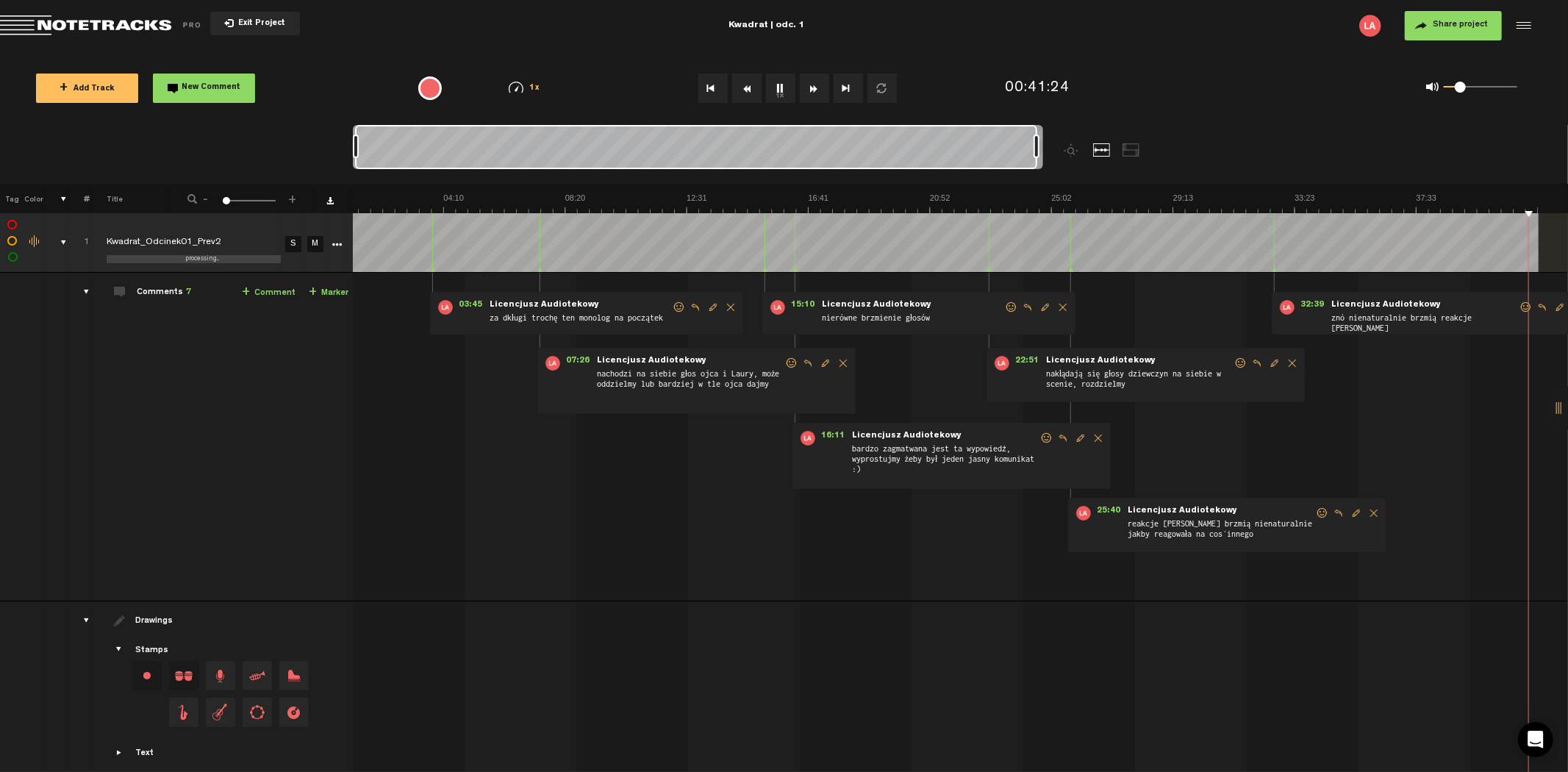
click at [744, 76] on button "Rewind" at bounding box center [746, 88] width 29 height 29
click at [752, 86] on button "Rewind" at bounding box center [746, 88] width 29 height 29
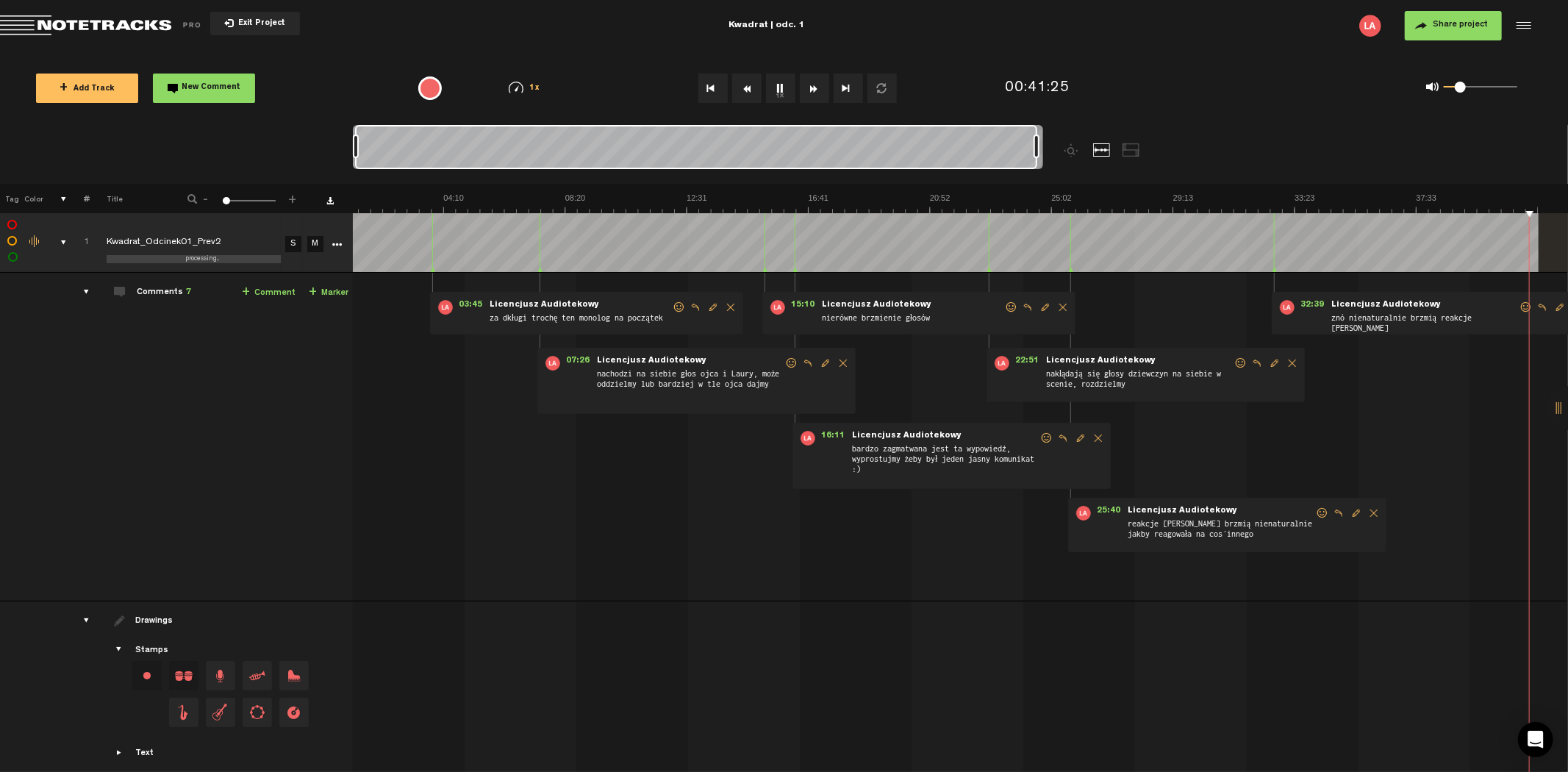
click at [279, 299] on link "+ Comment" at bounding box center [268, 292] width 54 height 17
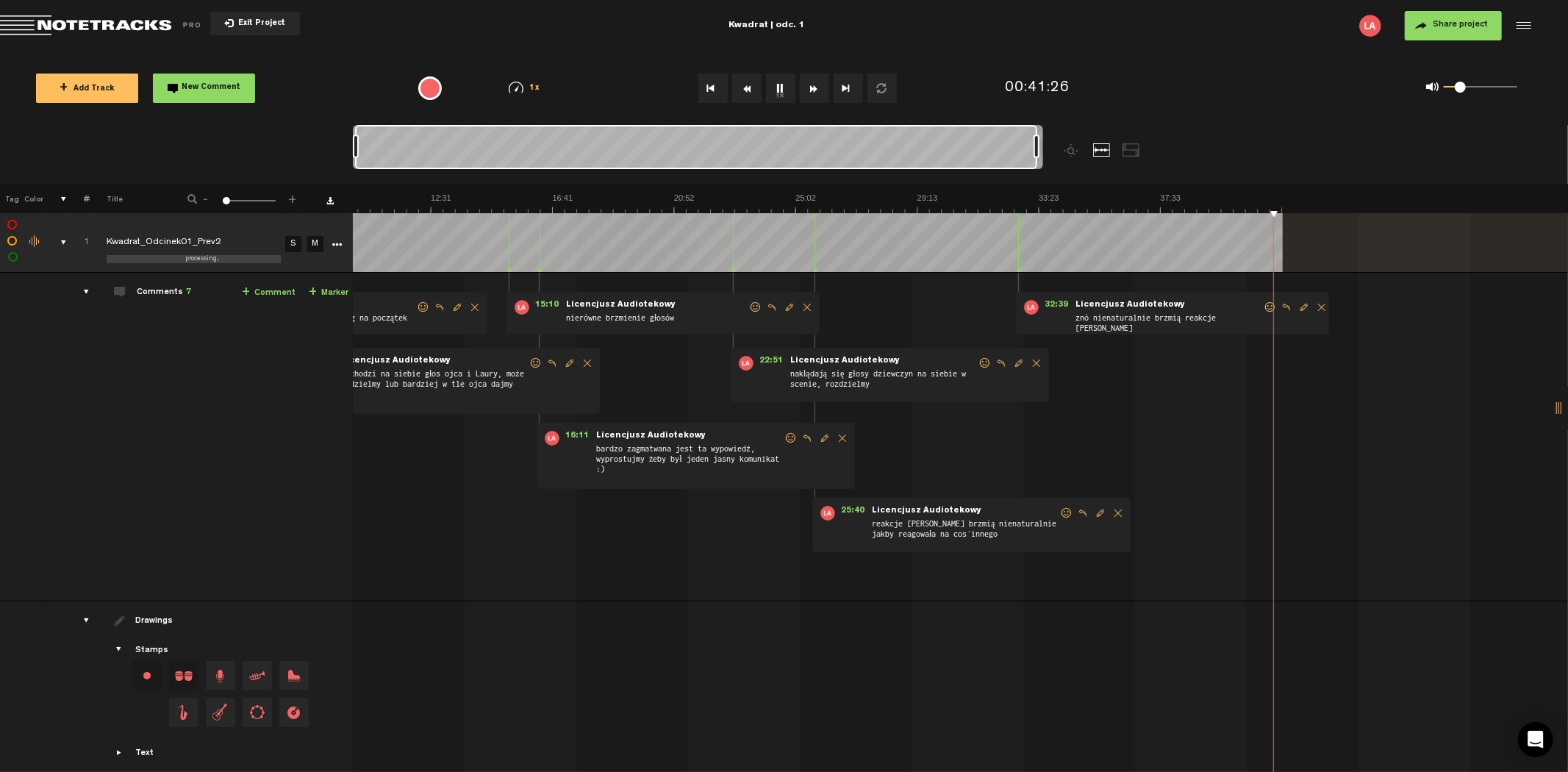
scroll to position [0, 285]
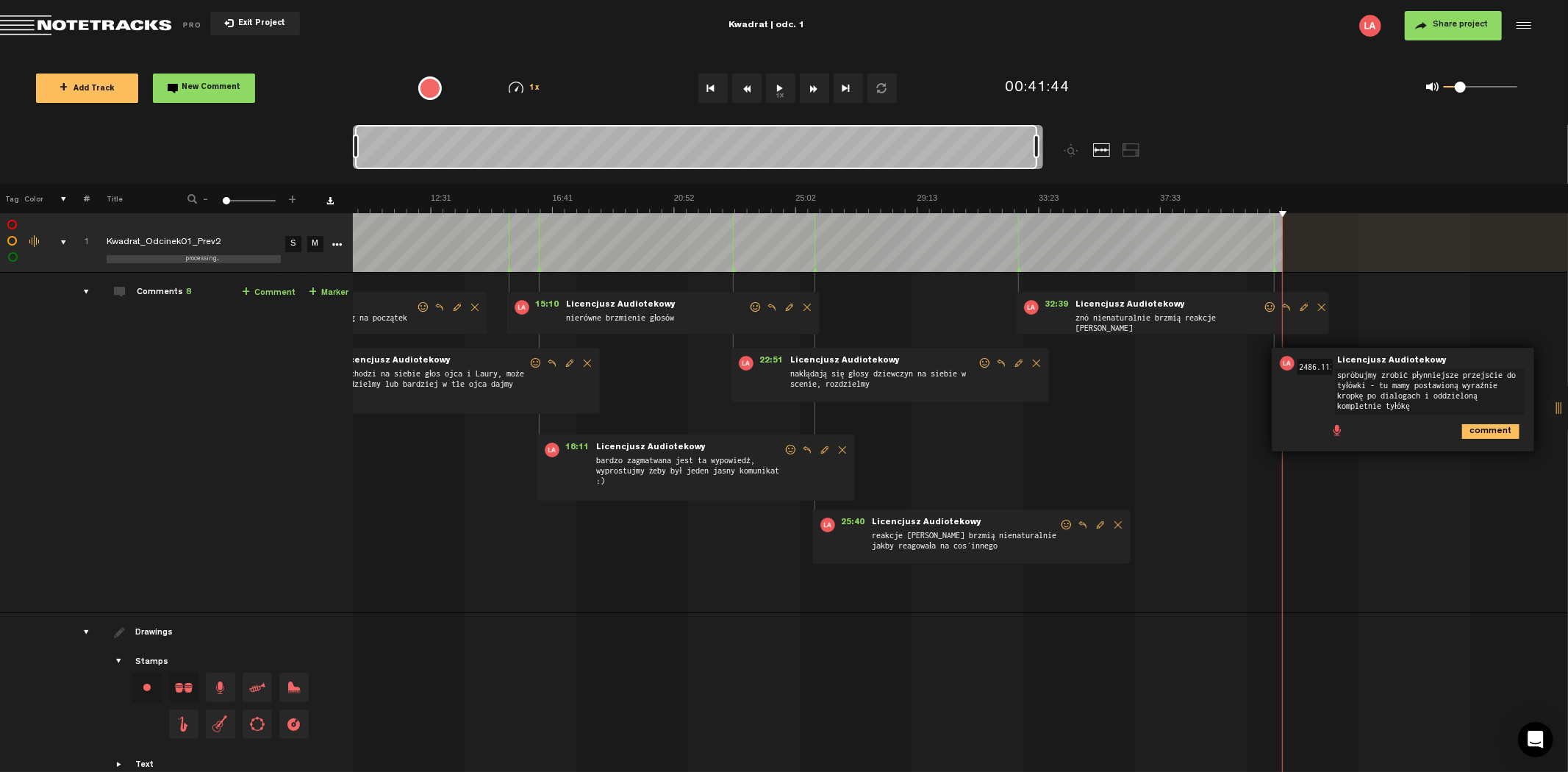
type textarea "spróbujmy zrobić płynniejsze przejście do tyłówki - tu mamy postawioną wyraźnie…"
